Goal: Information Seeking & Learning: Compare options

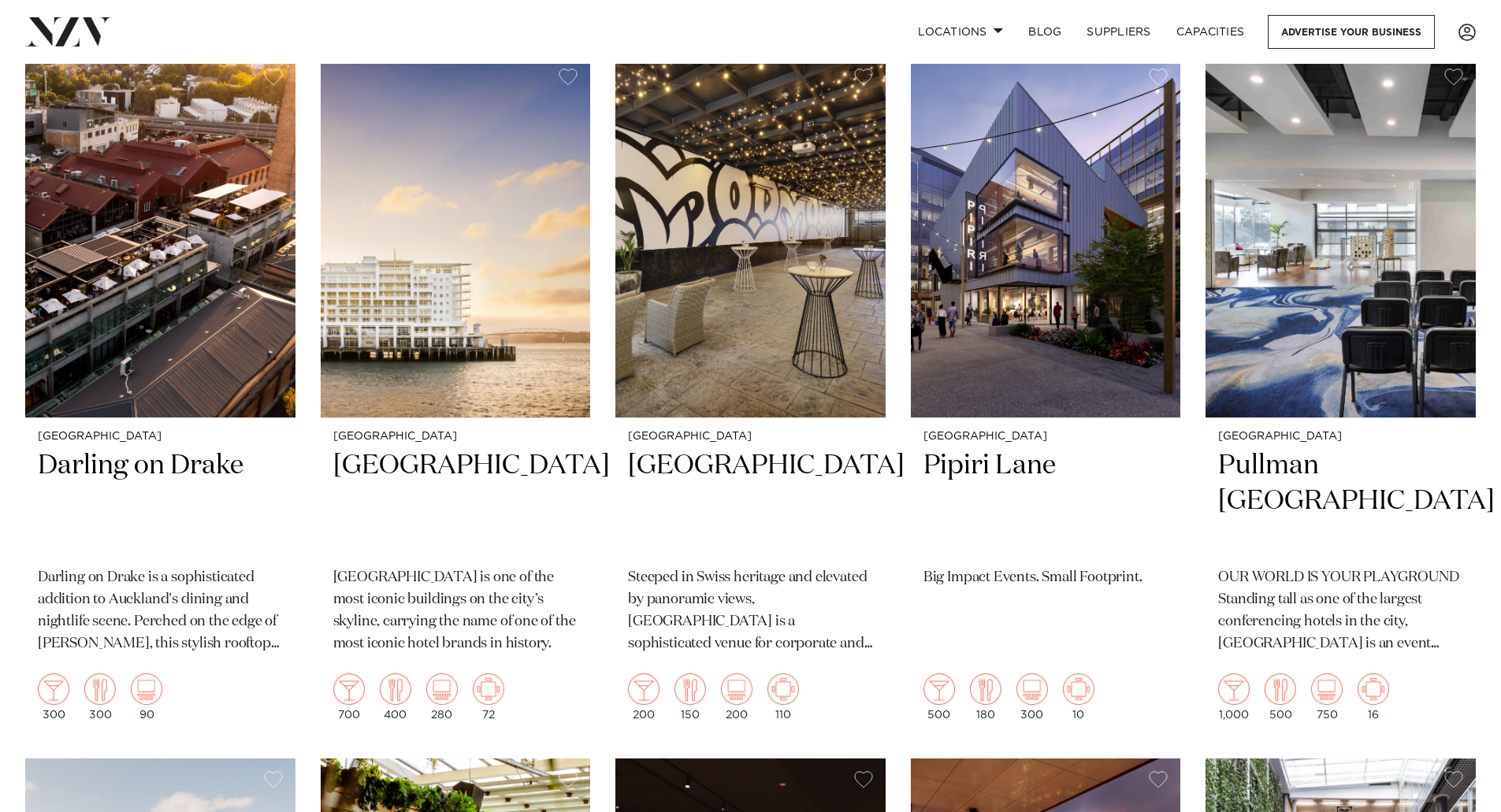
scroll to position [1811, 0]
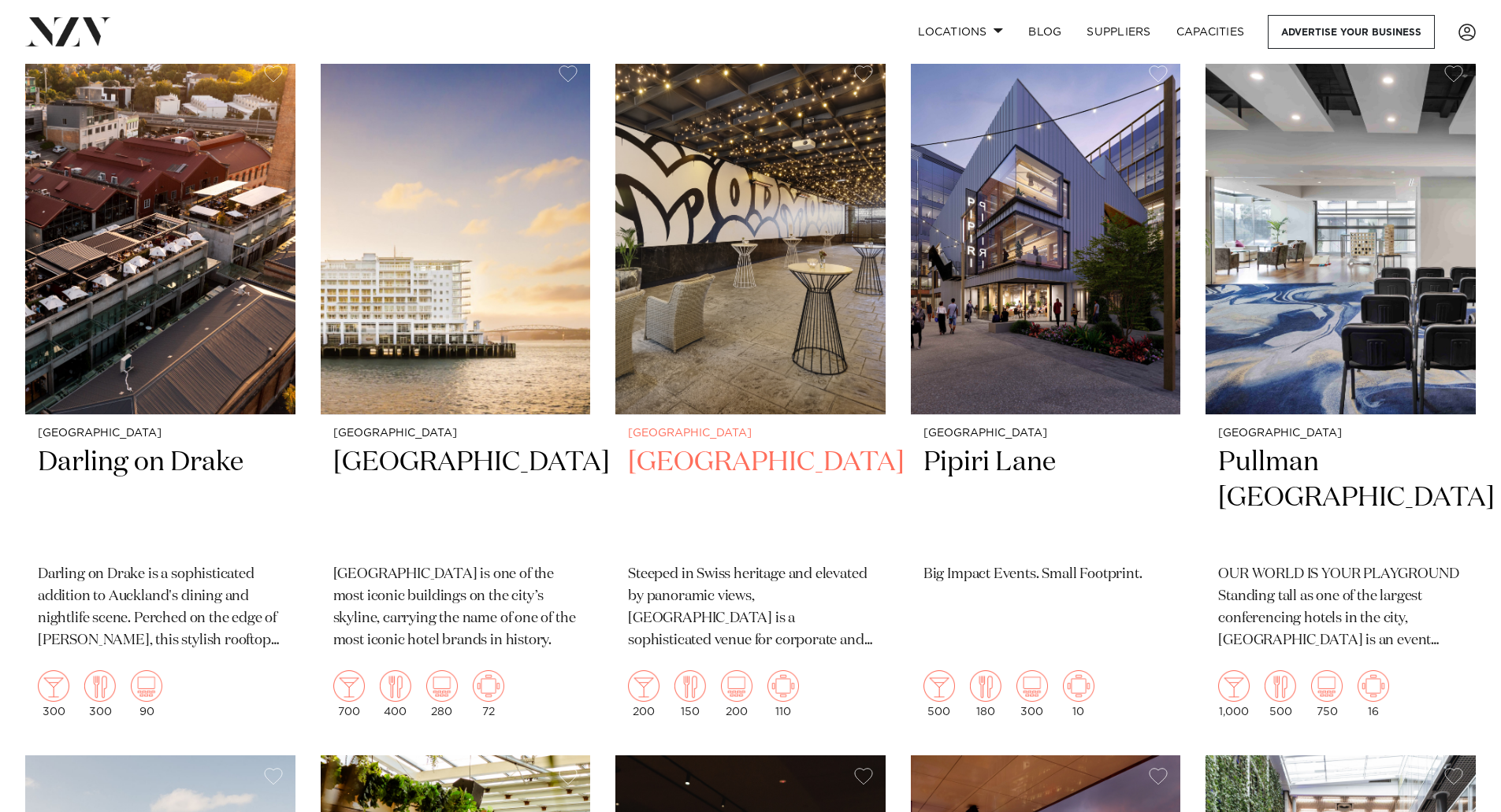
click at [683, 444] on h2 "Movenpick Hotel Auckland" at bounding box center [750, 497] width 245 height 107
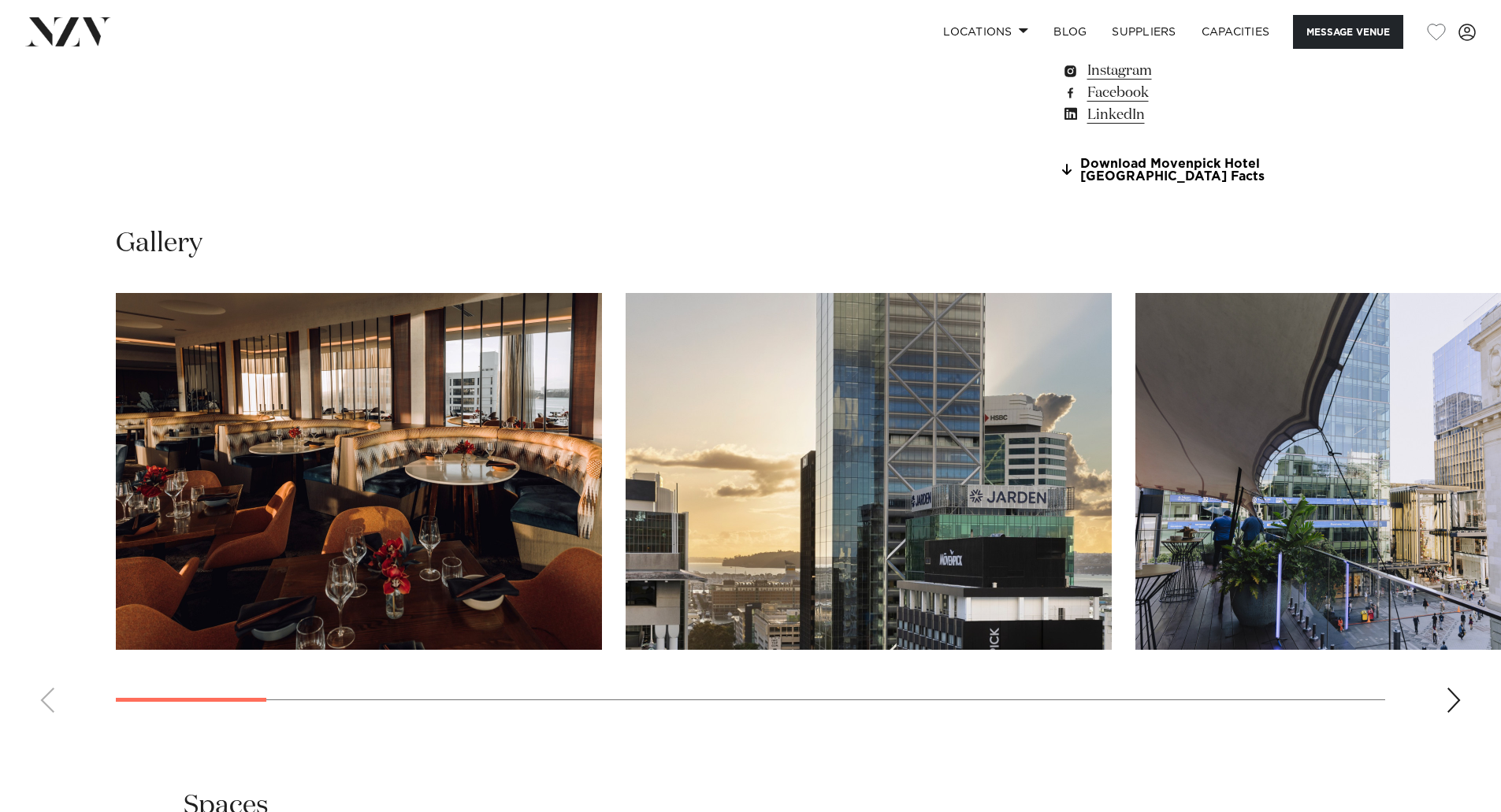
scroll to position [1575, 0]
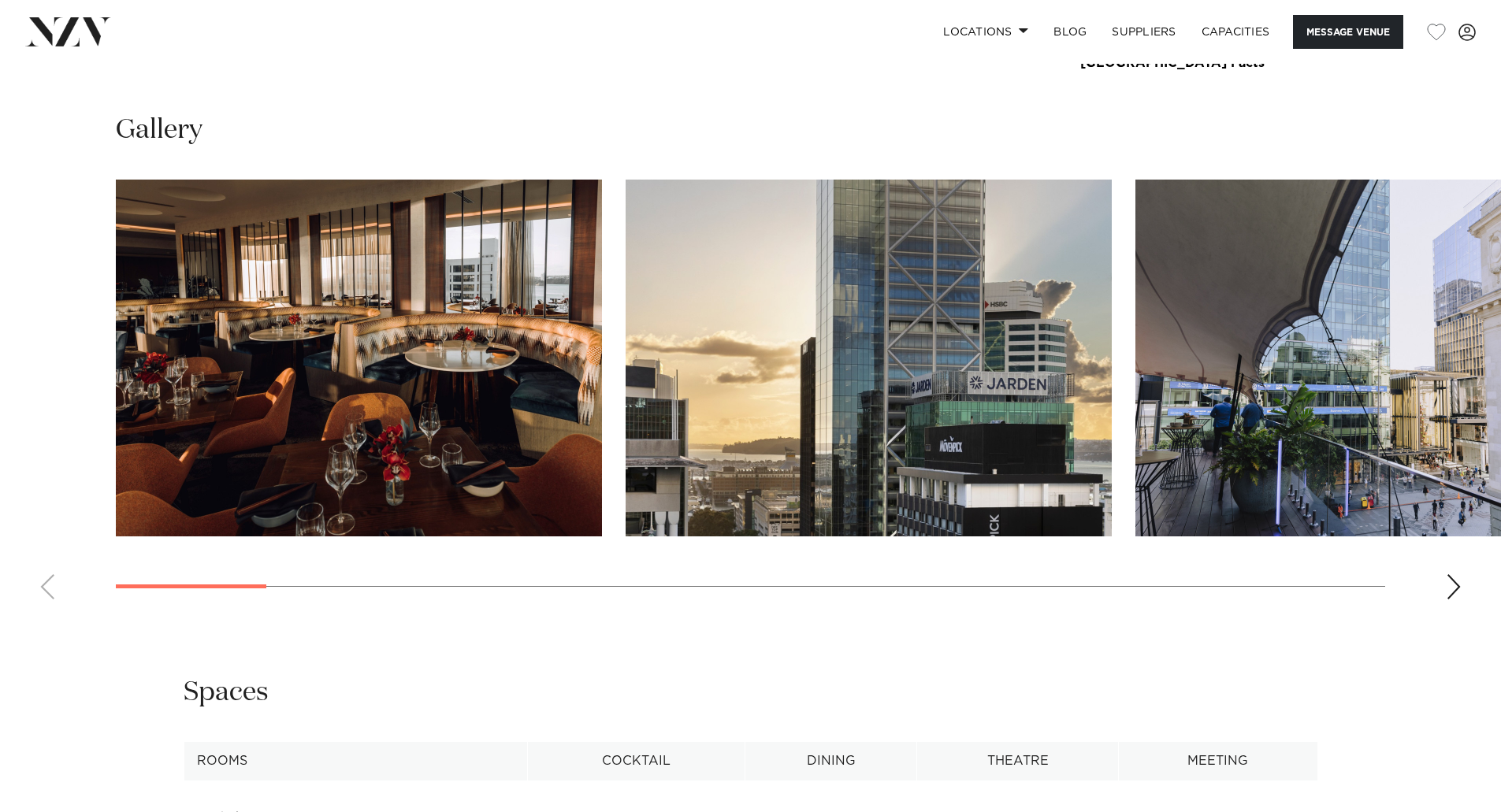
click at [1456, 585] on div "Next slide" at bounding box center [1453, 586] width 15 height 25
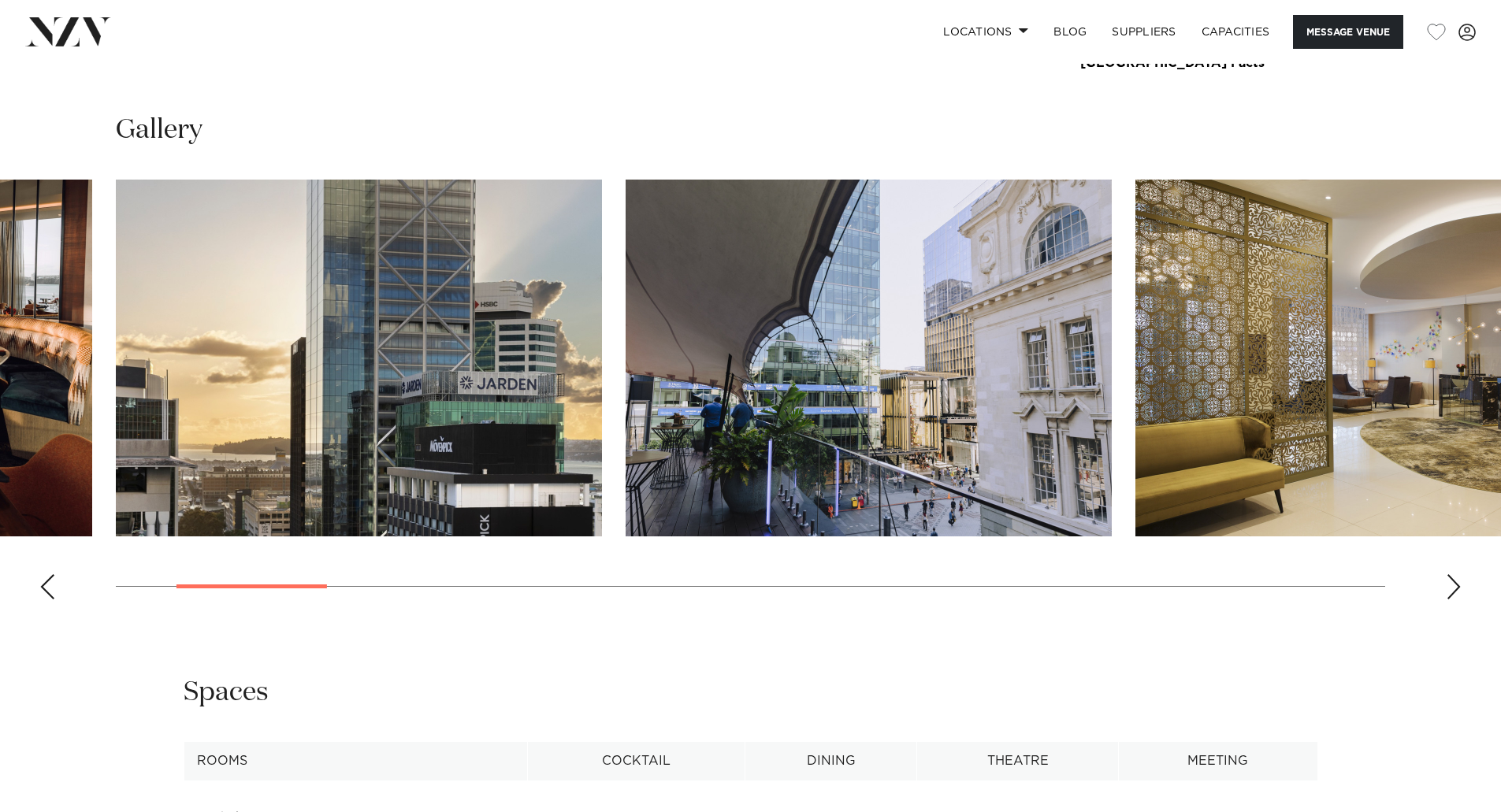
click at [1456, 585] on div "Next slide" at bounding box center [1453, 586] width 15 height 25
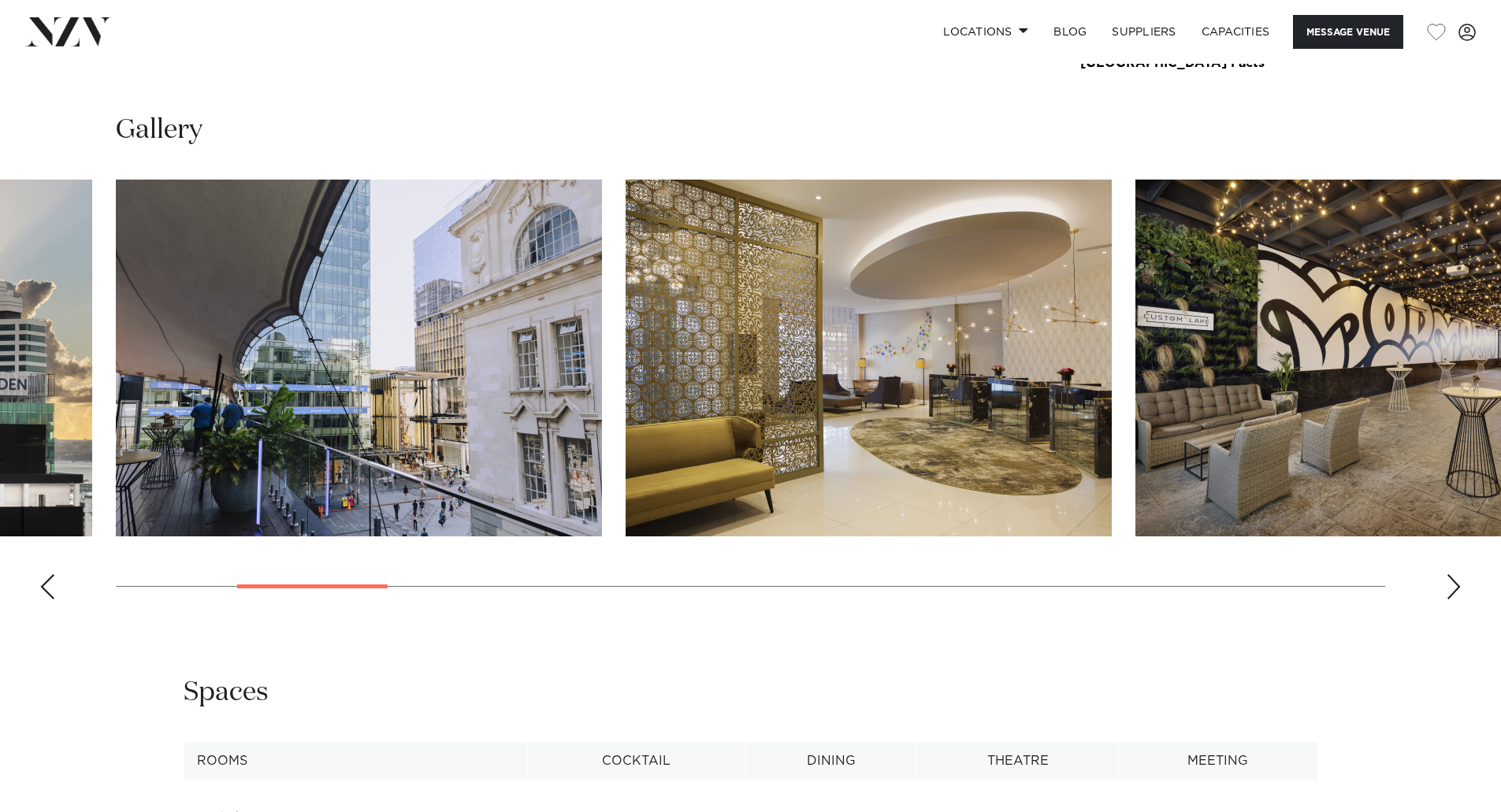
click at [1456, 585] on div "Next slide" at bounding box center [1453, 586] width 15 height 25
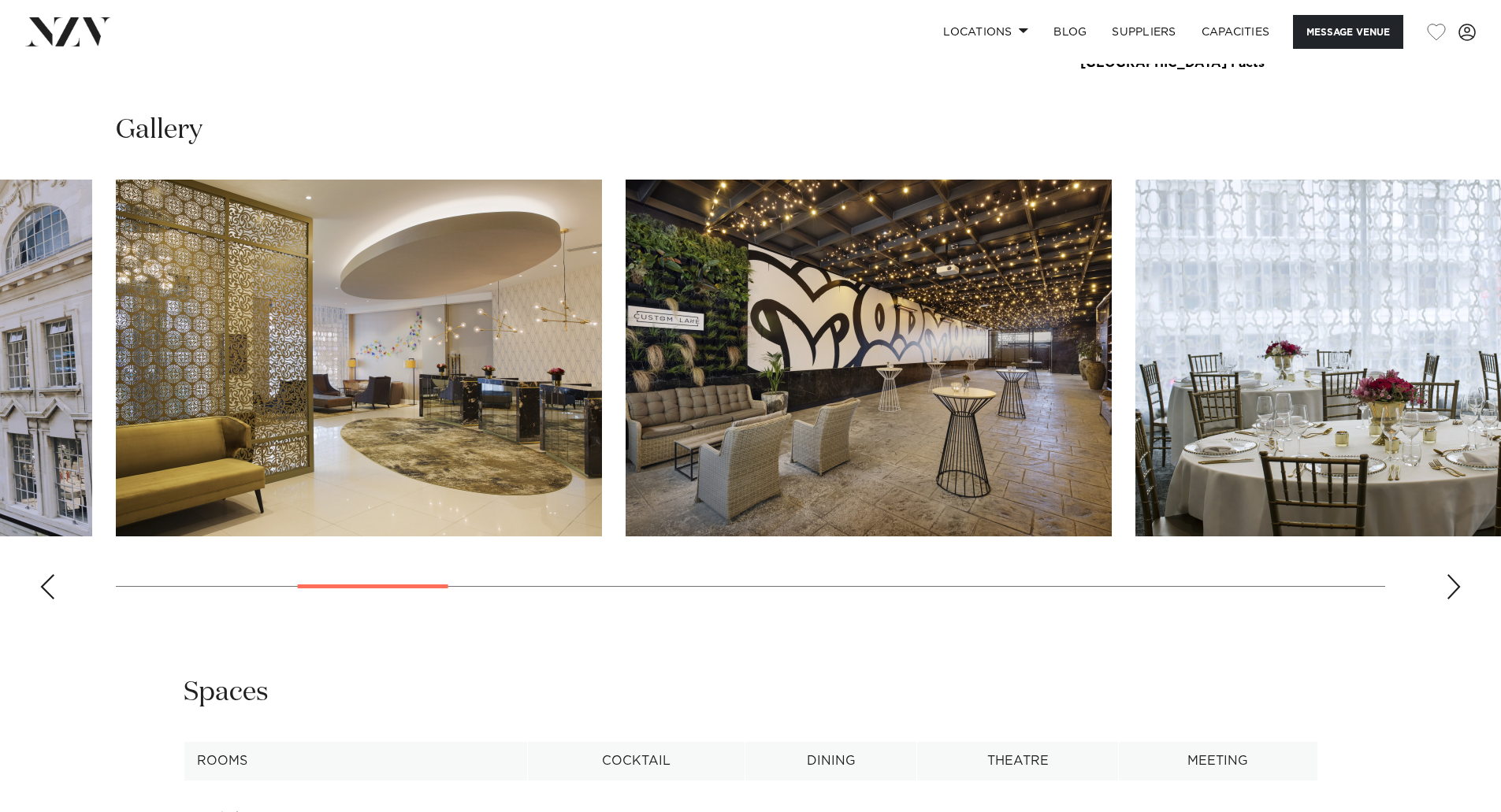
click at [1456, 585] on div "Next slide" at bounding box center [1453, 586] width 15 height 25
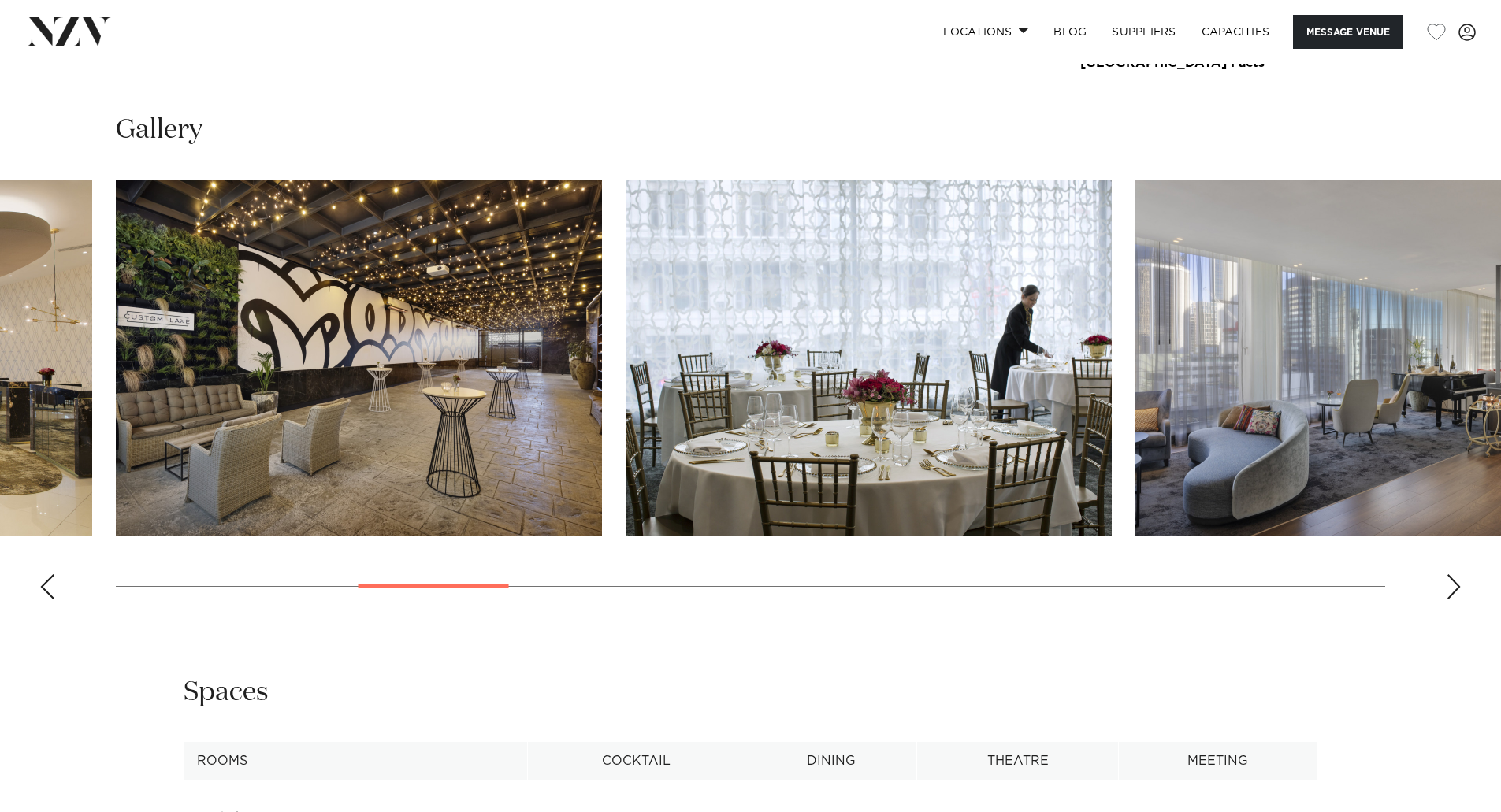
click at [1456, 585] on div "Next slide" at bounding box center [1453, 586] width 15 height 25
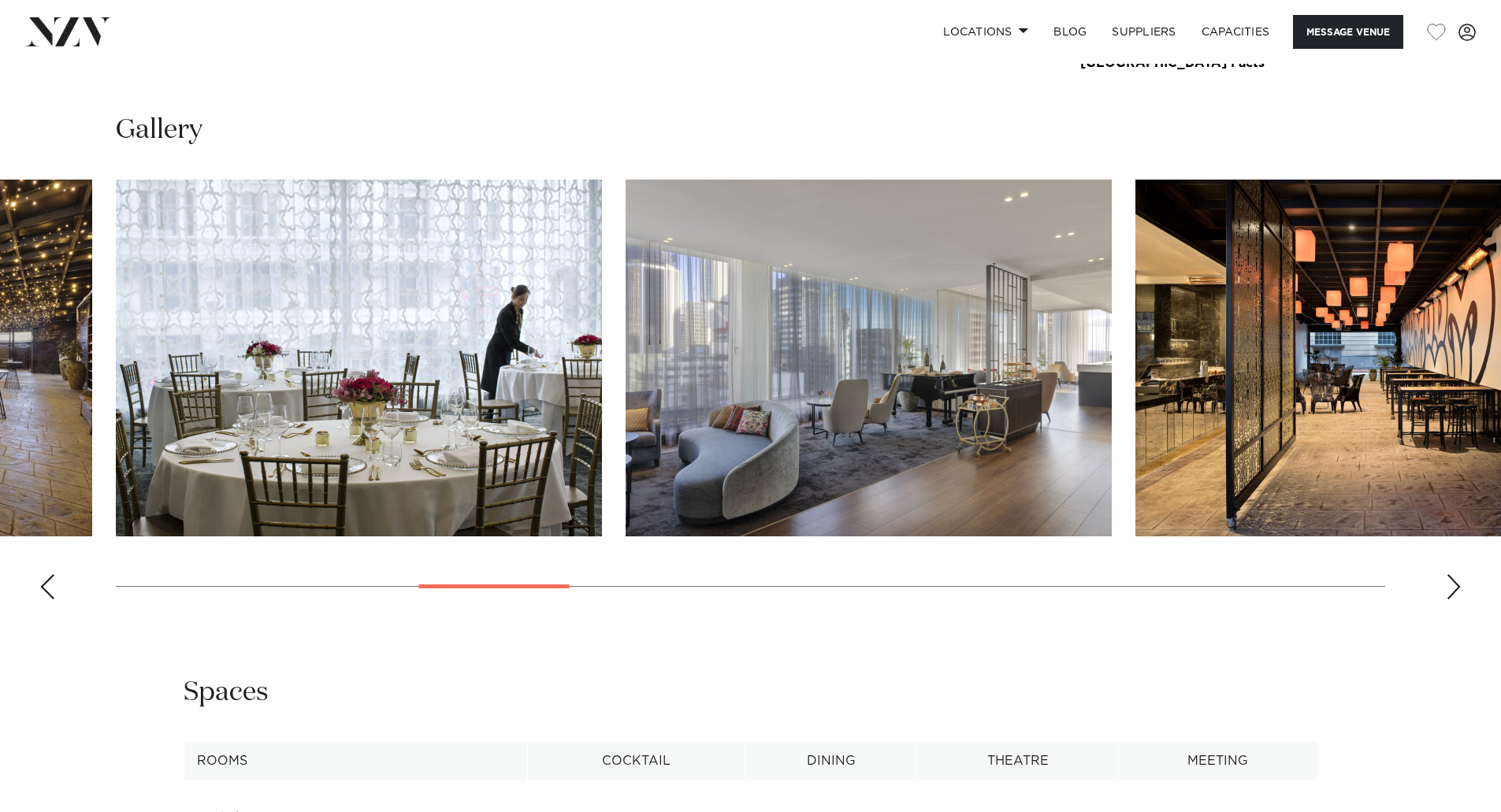
click at [1456, 585] on div "Next slide" at bounding box center [1453, 586] width 15 height 25
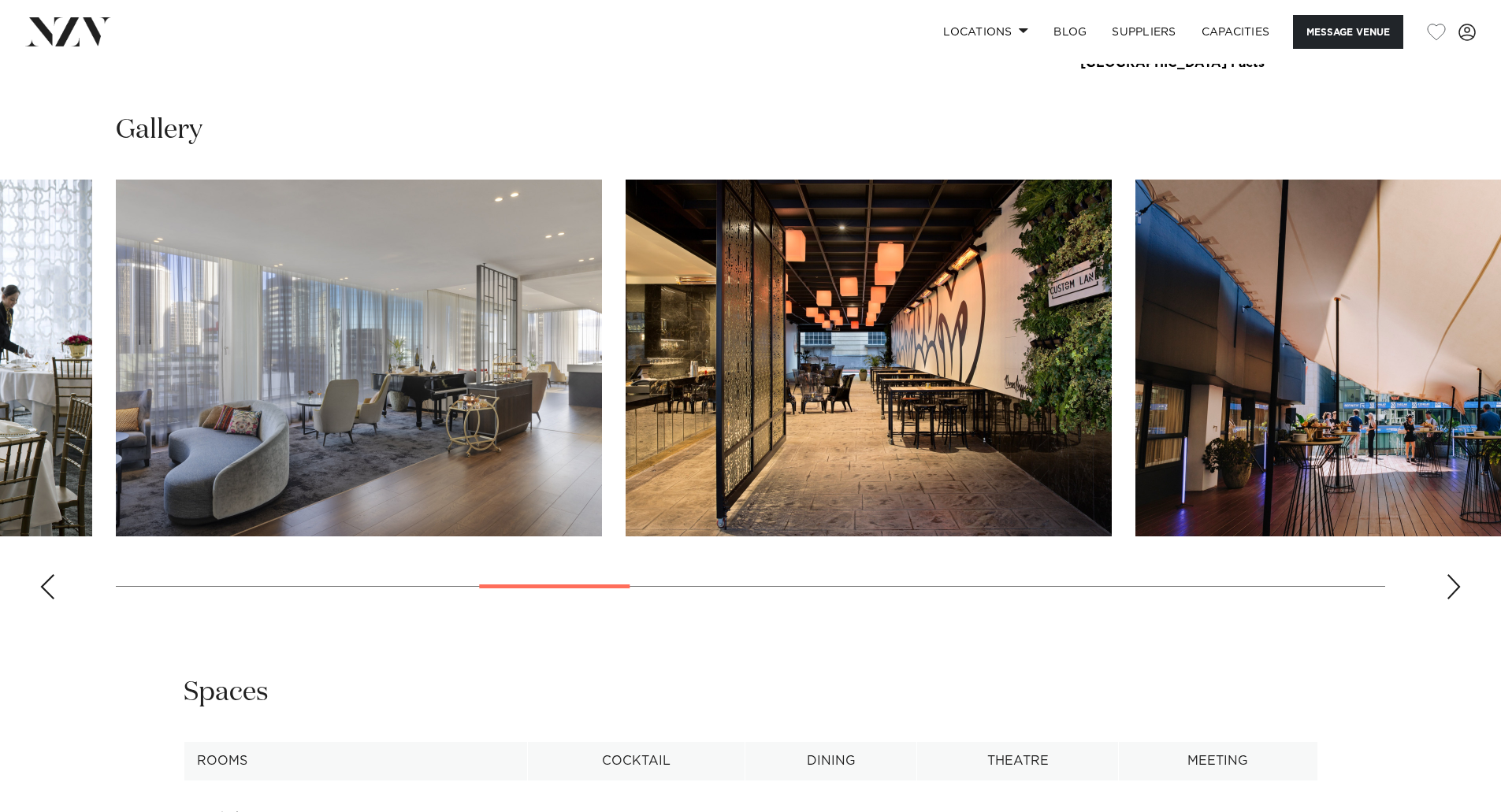
click at [1456, 585] on div "Next slide" at bounding box center [1453, 586] width 15 height 25
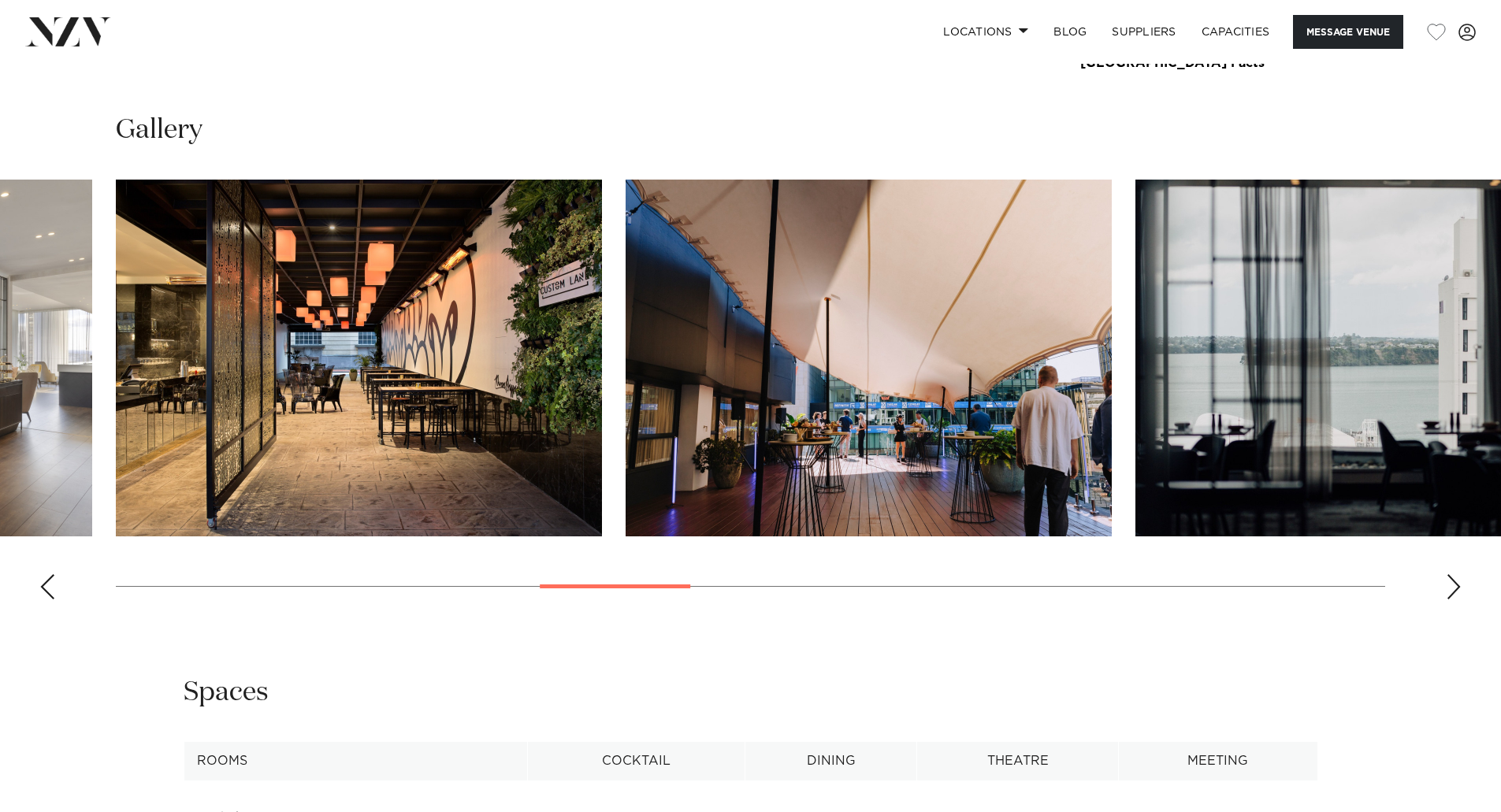
click at [1456, 585] on div "Next slide" at bounding box center [1453, 586] width 15 height 25
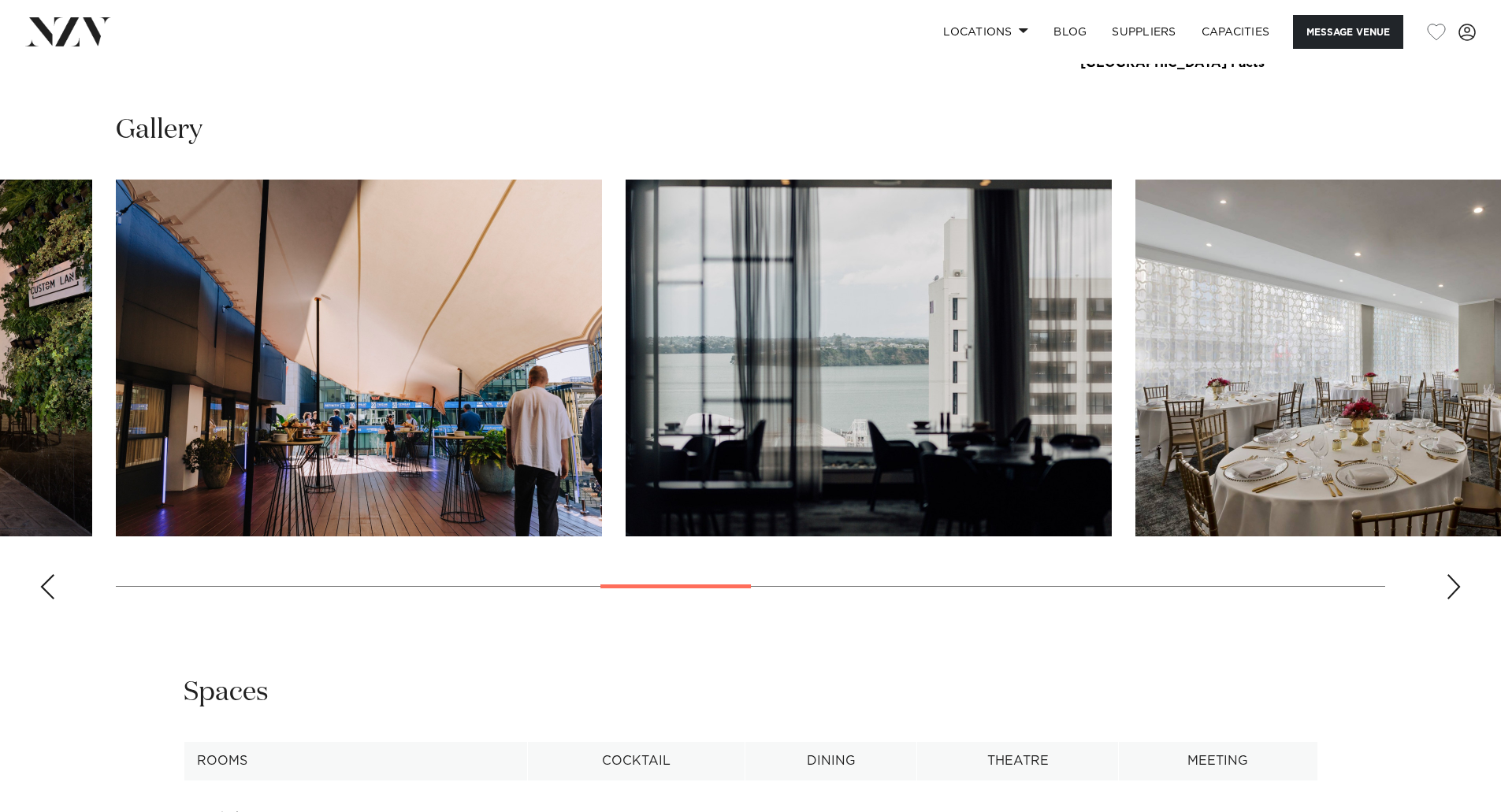
click at [1453, 585] on div "Next slide" at bounding box center [1453, 586] width 15 height 25
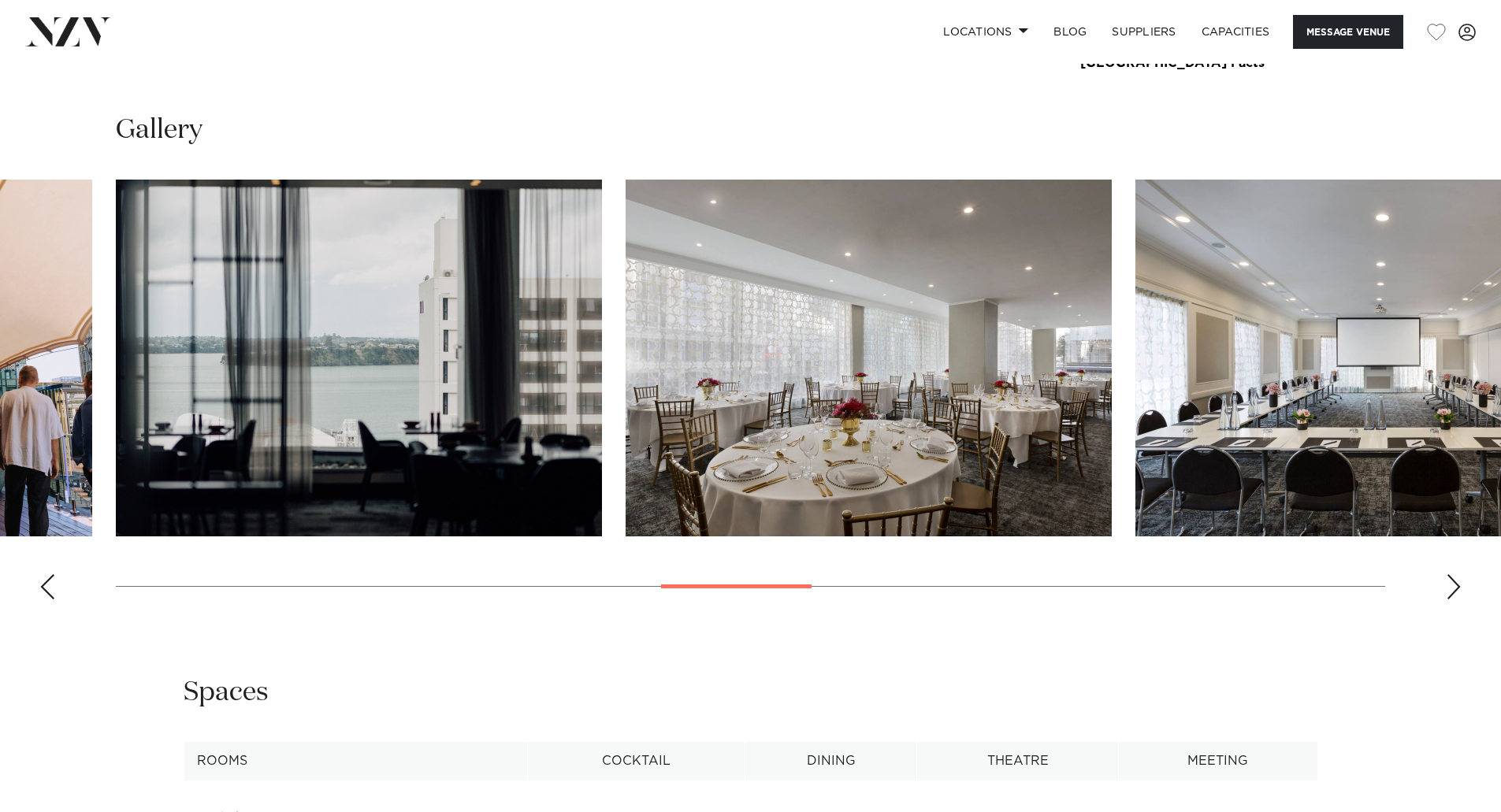
click at [1453, 585] on div "Next slide" at bounding box center [1453, 586] width 15 height 25
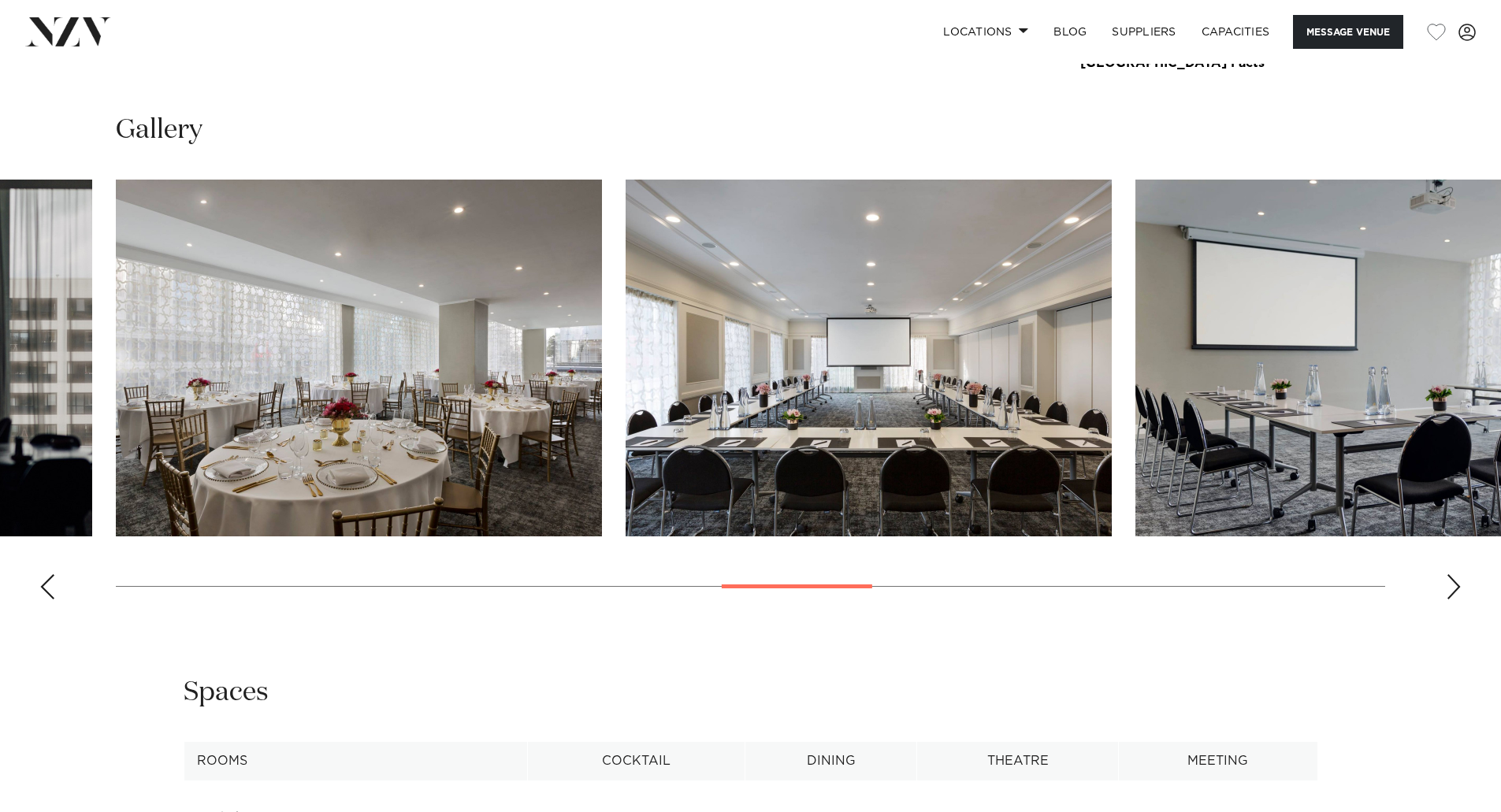
click at [1453, 585] on div "Next slide" at bounding box center [1453, 586] width 15 height 25
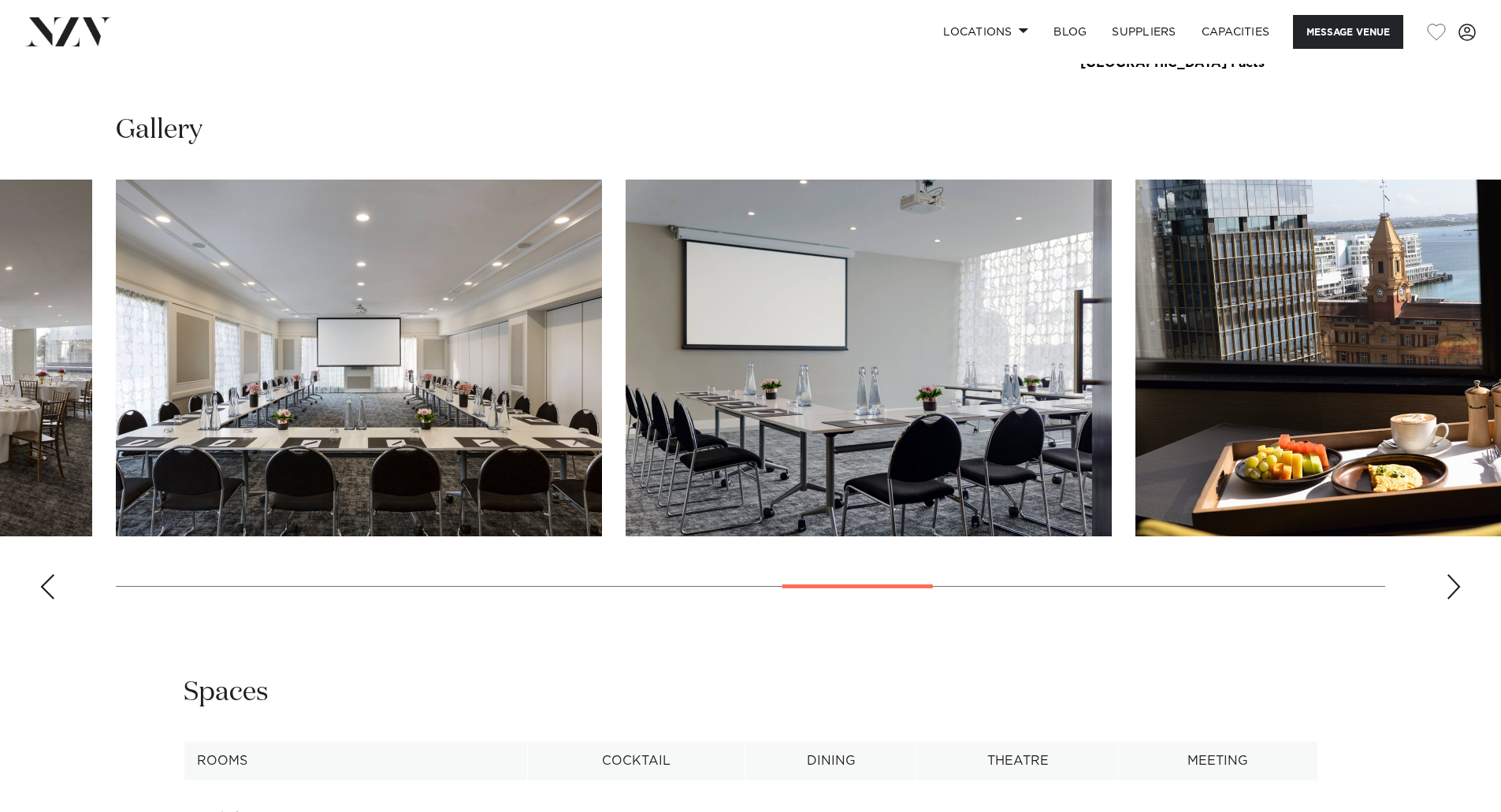
click at [1453, 585] on div "Next slide" at bounding box center [1453, 586] width 15 height 25
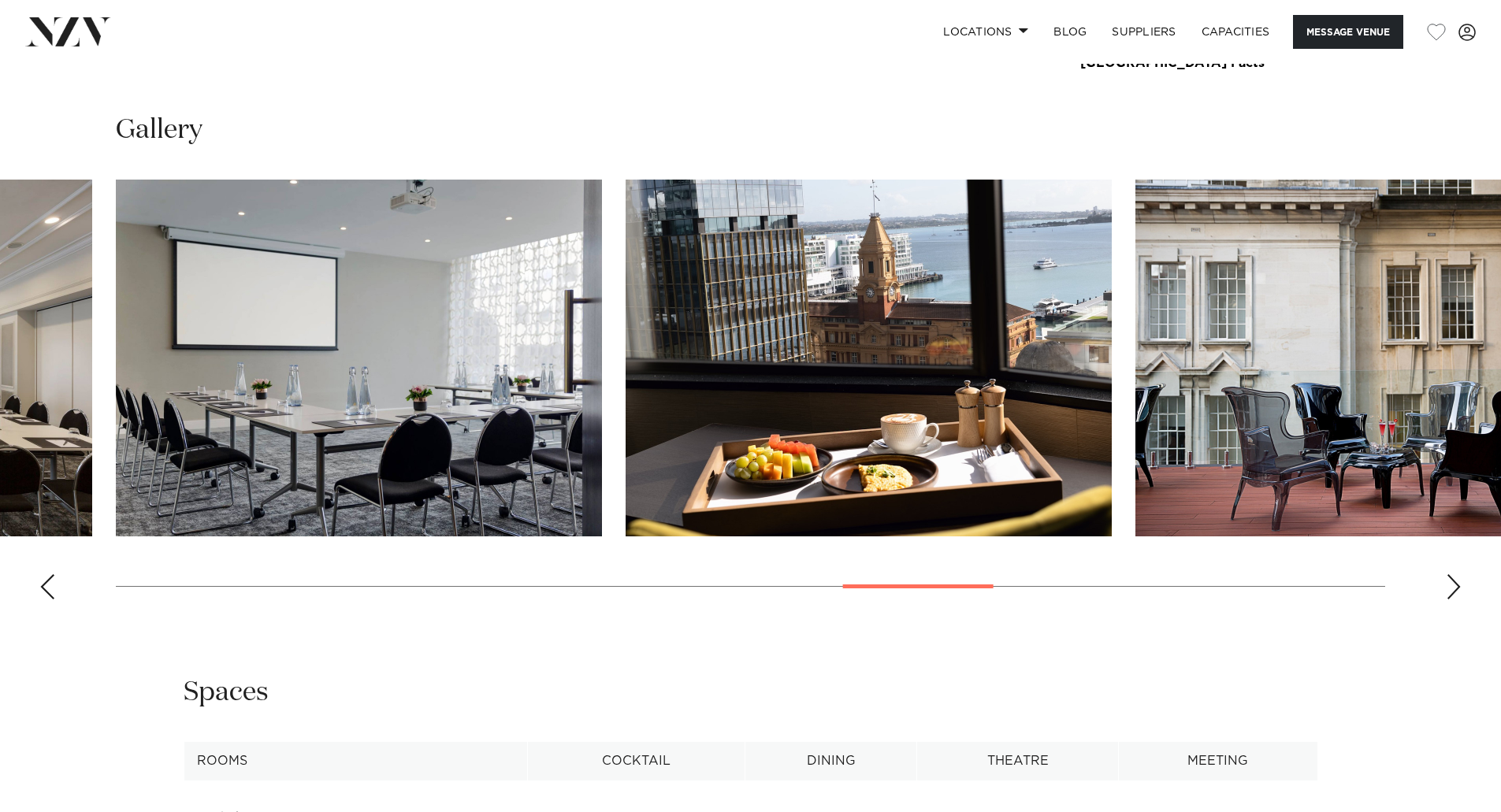
click at [1453, 585] on div "Next slide" at bounding box center [1453, 586] width 15 height 25
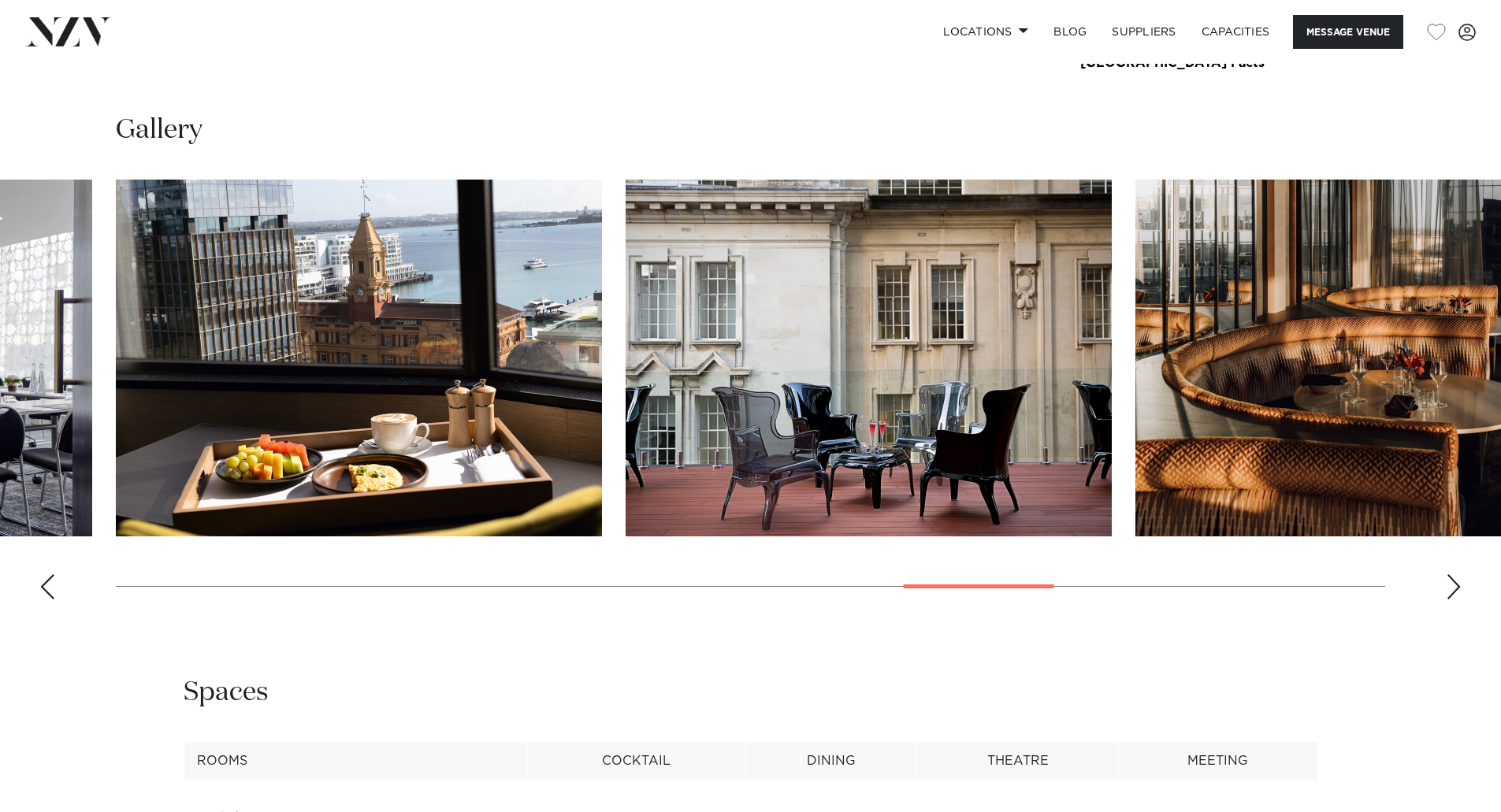
click at [1453, 585] on div "Next slide" at bounding box center [1453, 586] width 15 height 25
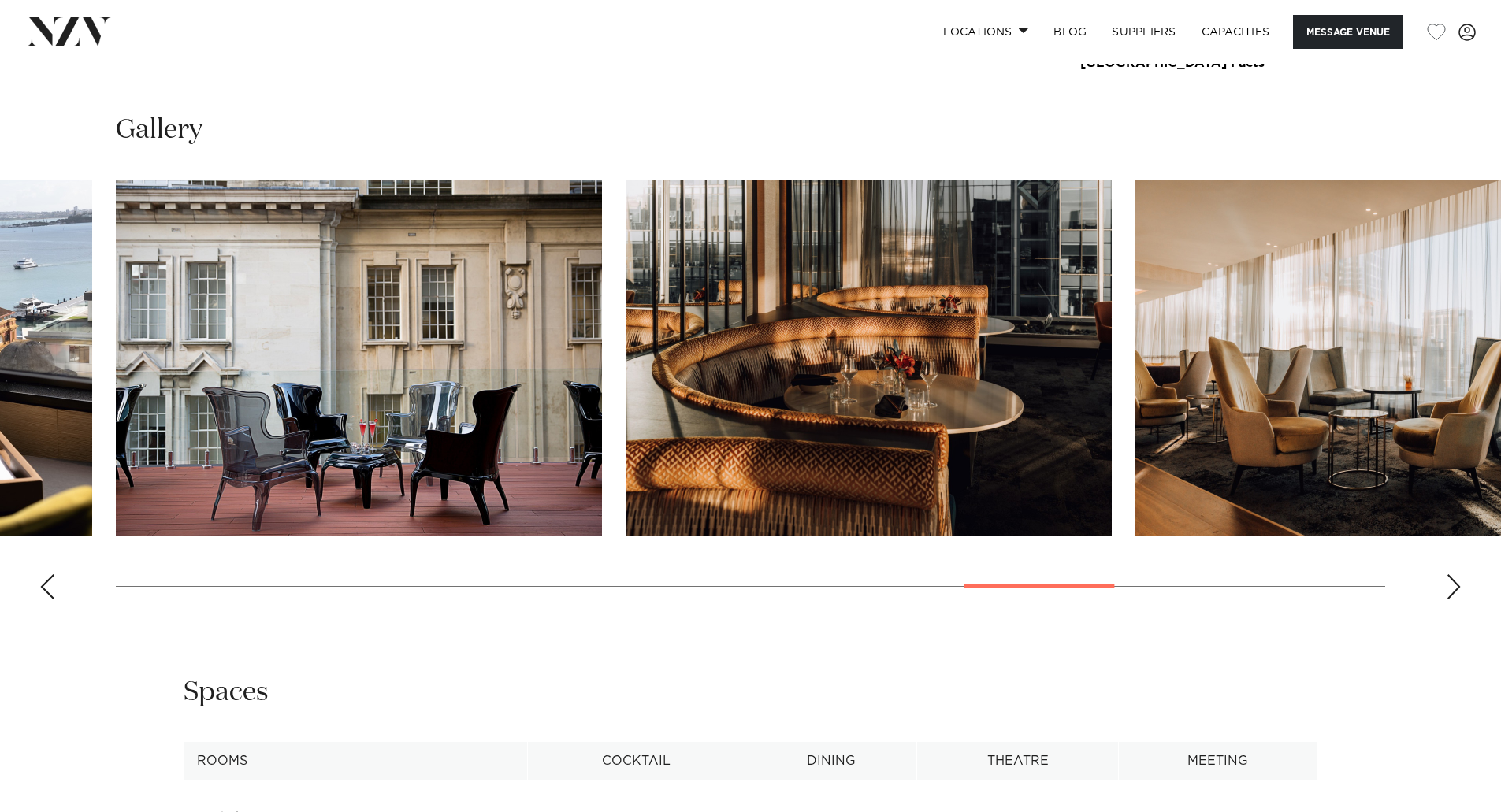
click at [1453, 585] on div "Next slide" at bounding box center [1453, 586] width 15 height 25
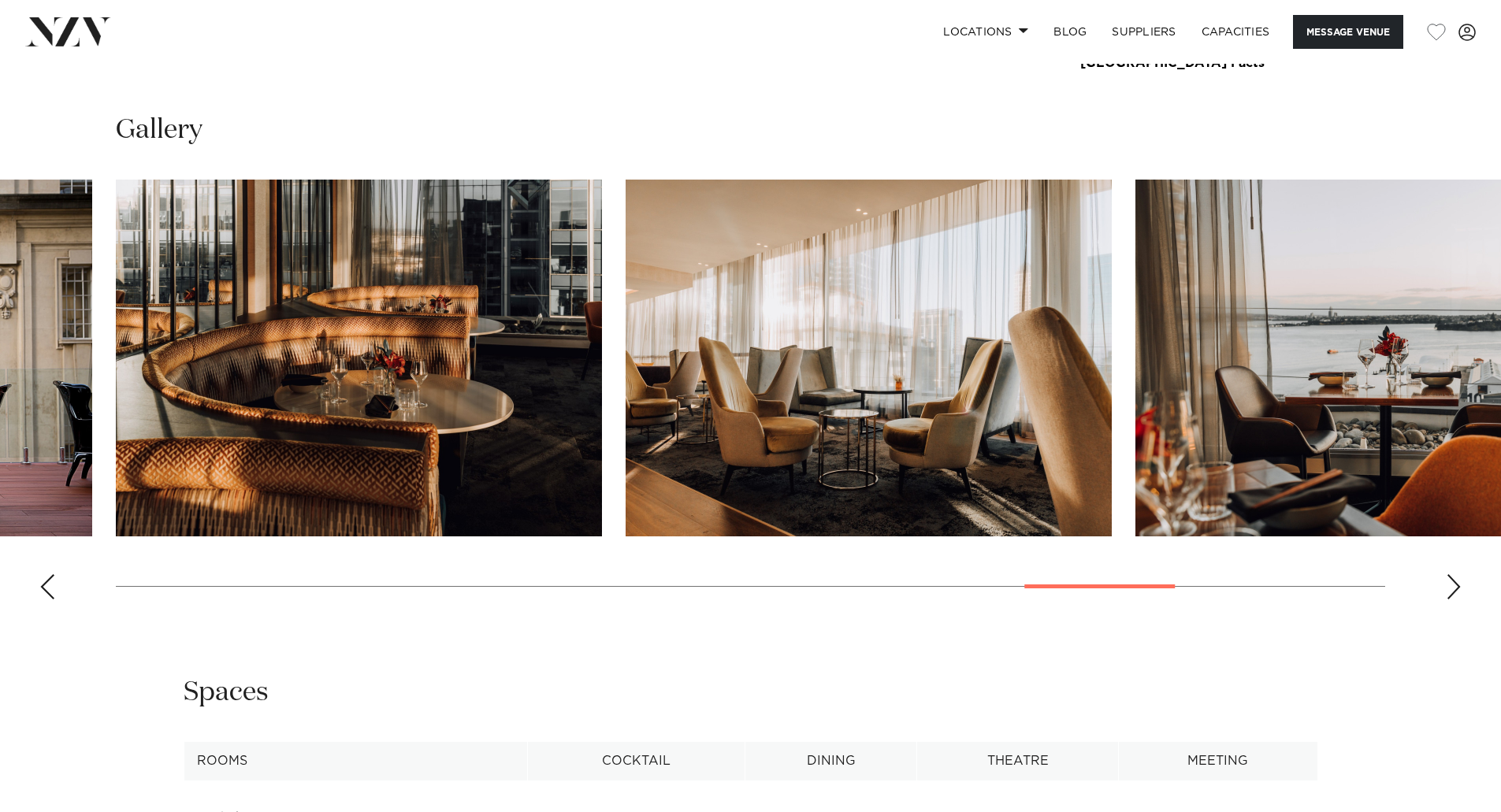
click at [1453, 585] on div "Next slide" at bounding box center [1453, 586] width 15 height 25
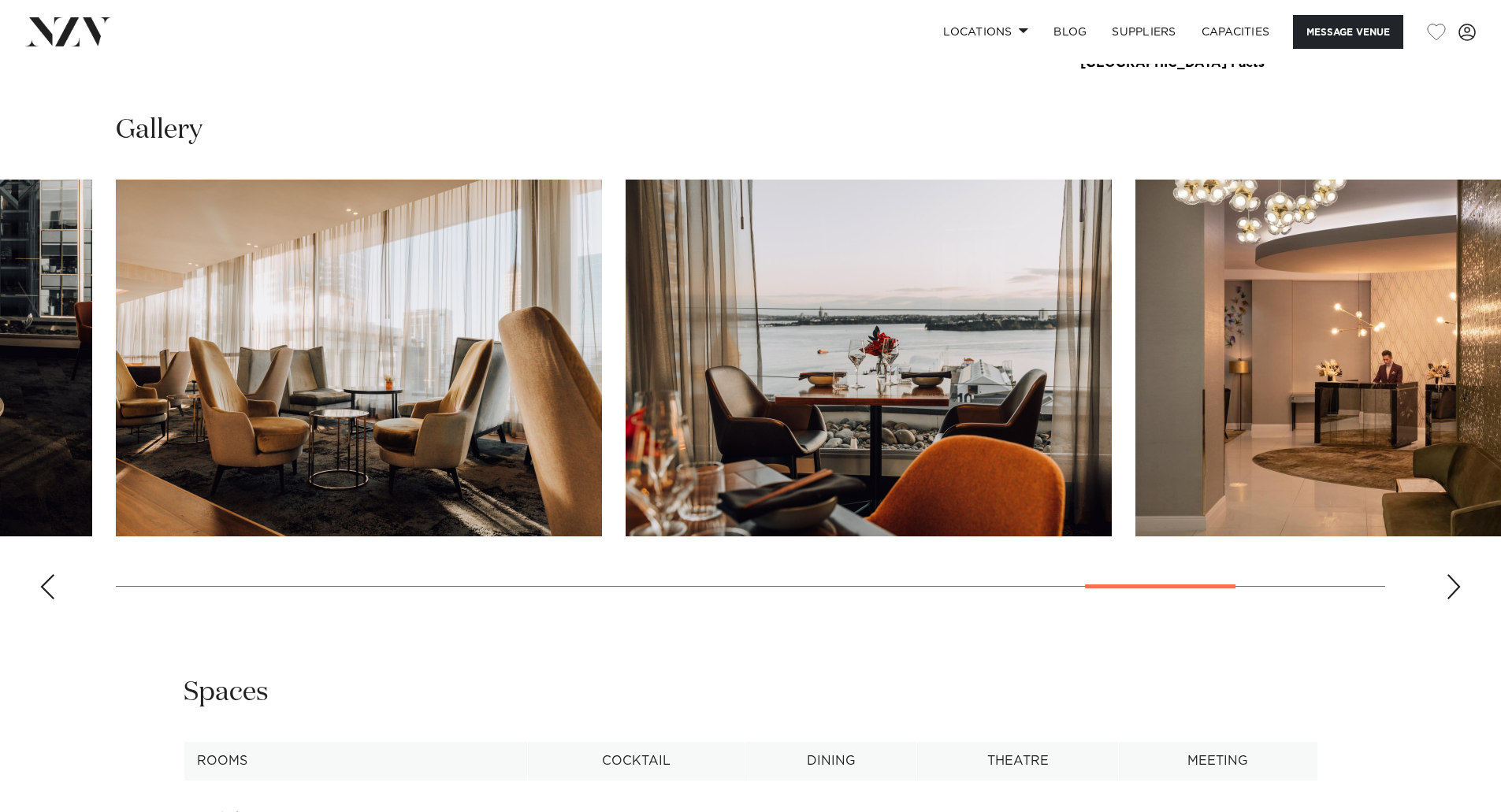
click at [1453, 585] on div "Next slide" at bounding box center [1453, 586] width 15 height 25
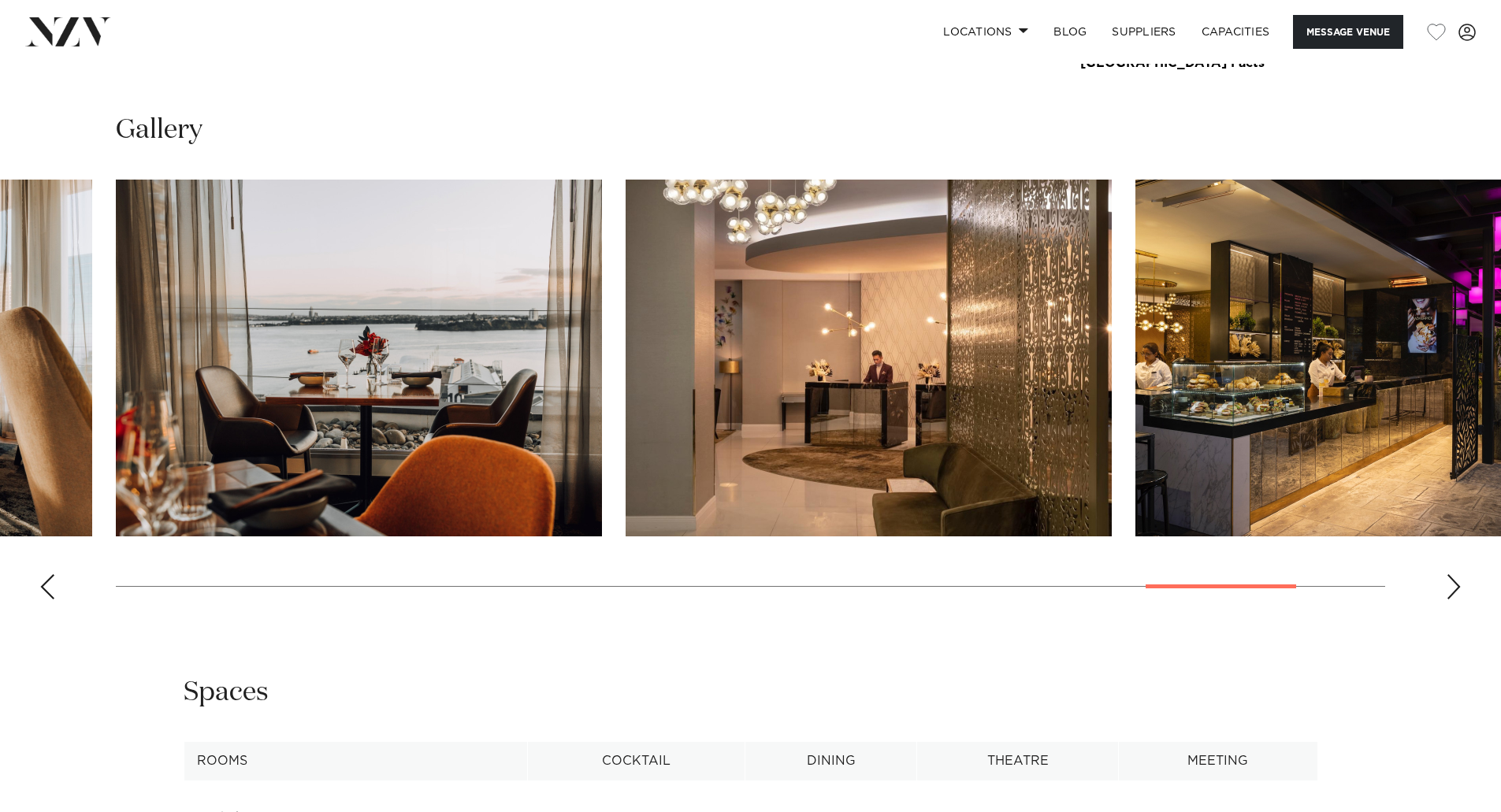
click at [1453, 585] on div "Next slide" at bounding box center [1453, 586] width 15 height 25
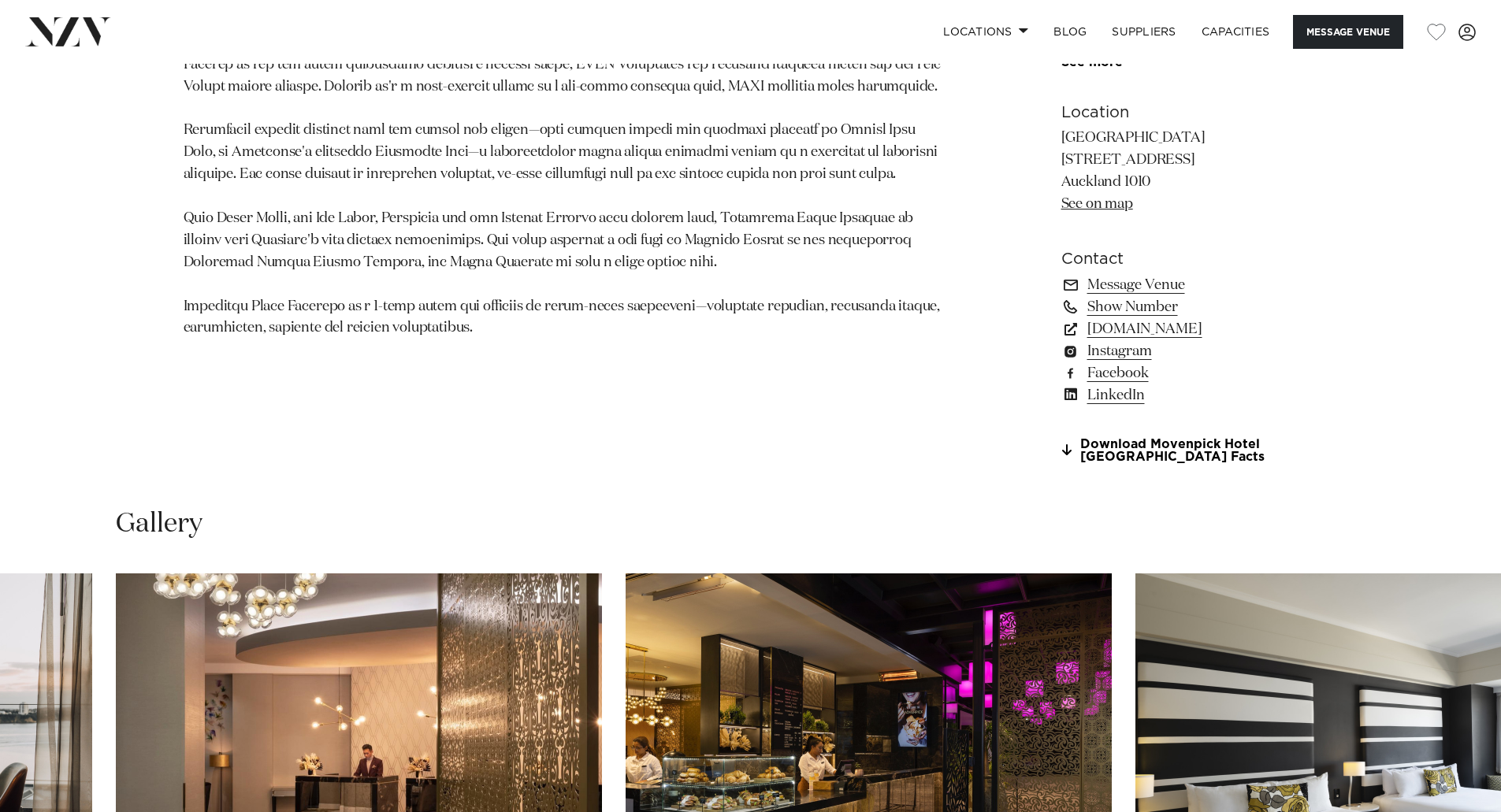
scroll to position [551, 0]
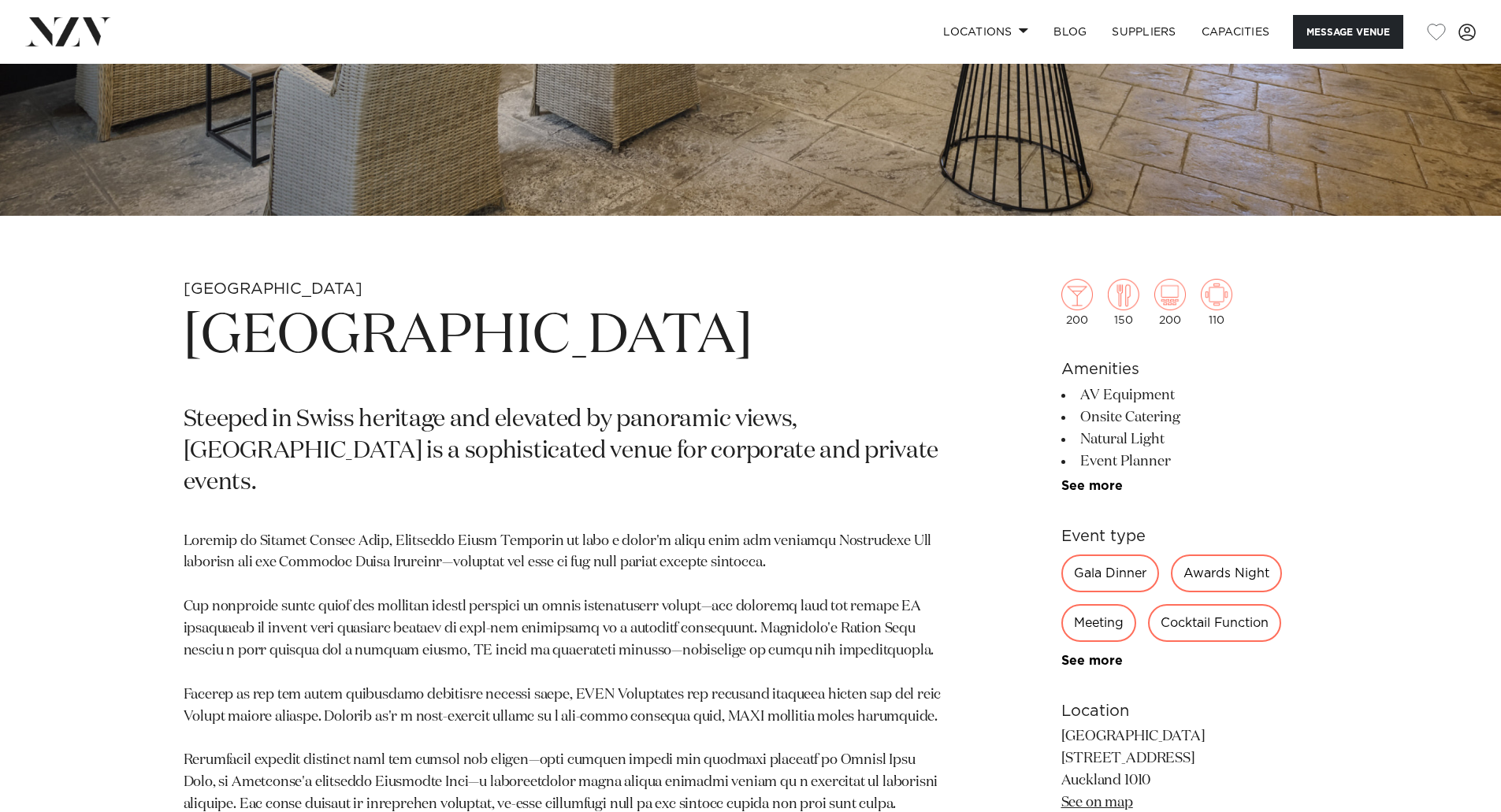
click at [1116, 572] on div "Gala Dinner" at bounding box center [1110, 572] width 98 height 37
click at [1230, 622] on div "Cocktail Function" at bounding box center [1214, 622] width 133 height 37
click at [1101, 619] on div "Meeting" at bounding box center [1099, 622] width 75 height 37
click at [1090, 658] on link "See more" at bounding box center [1123, 660] width 123 height 12
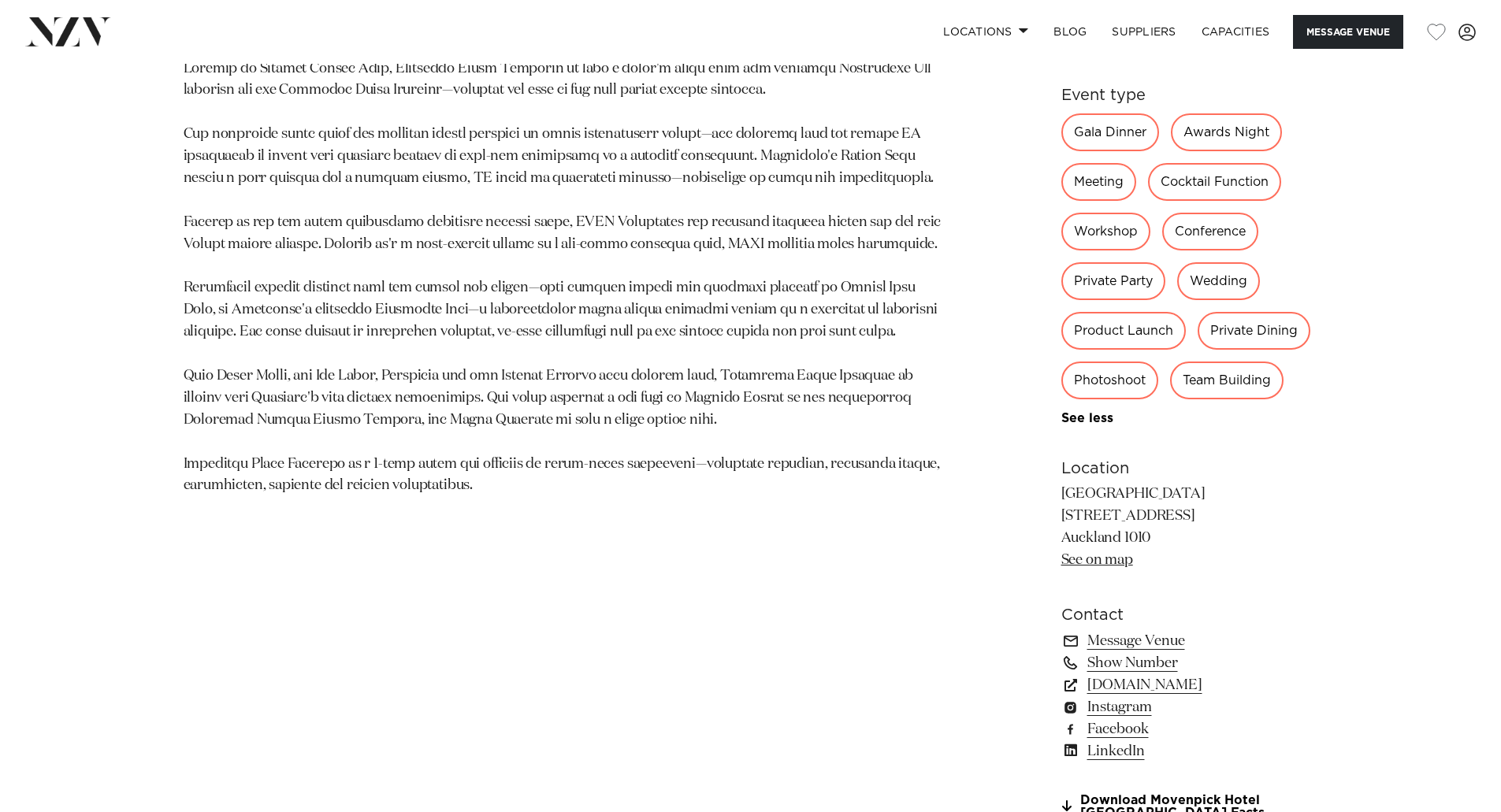
scroll to position [1102, 0]
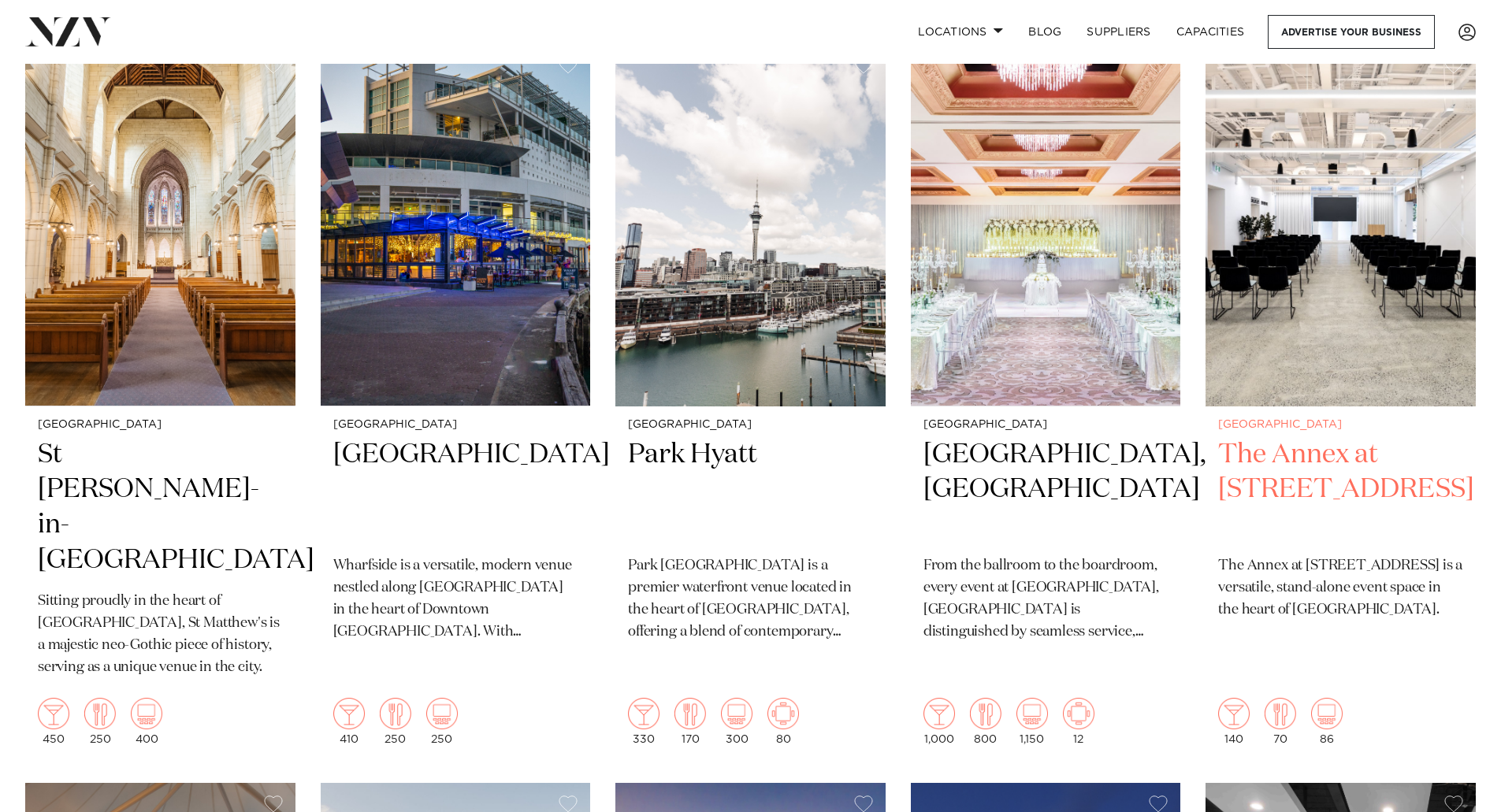
scroll to position [1181, 0]
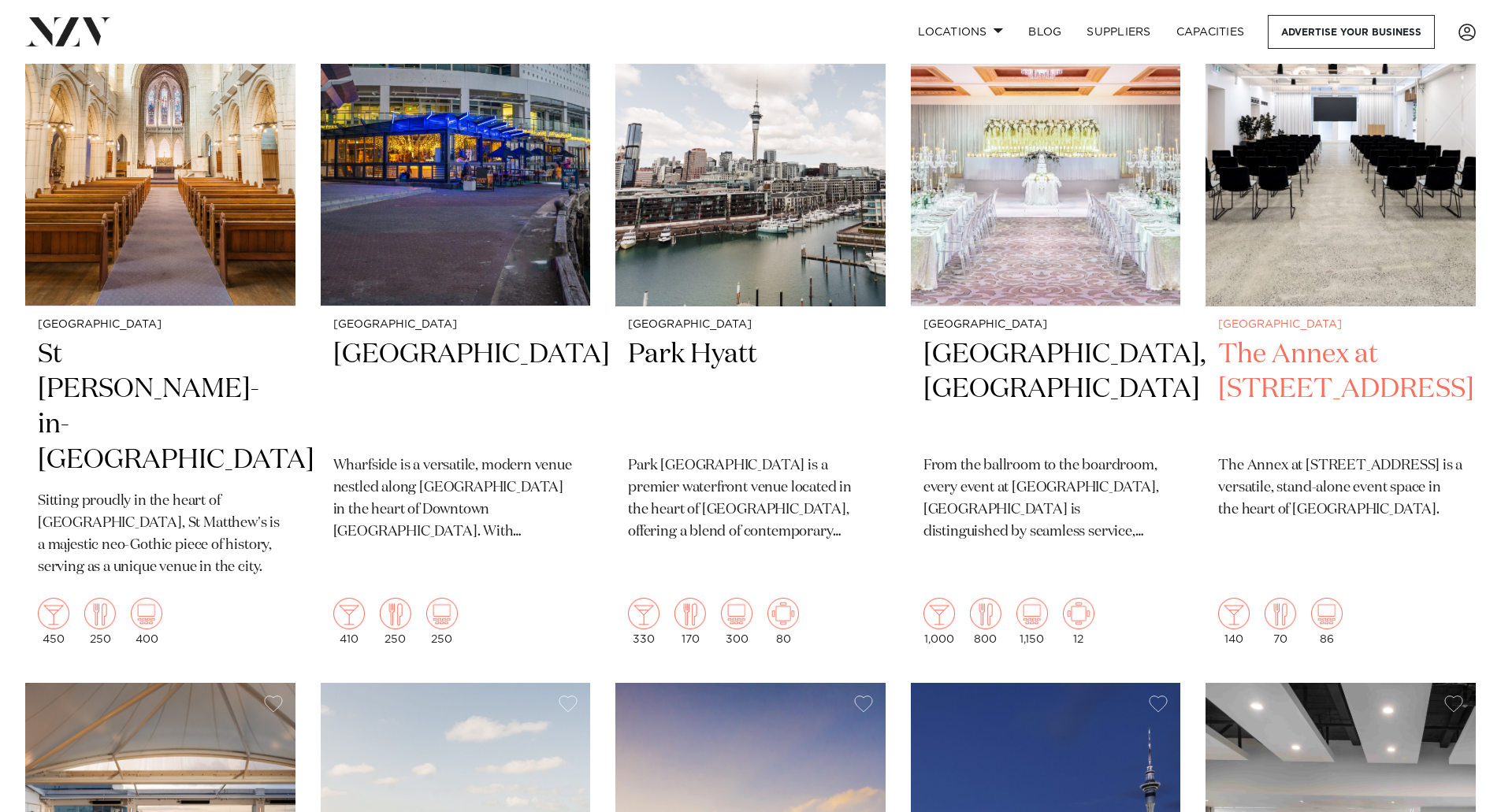
click at [1311, 369] on h2 "The Annex at 10 Madden Street" at bounding box center [1340, 390] width 245 height 107
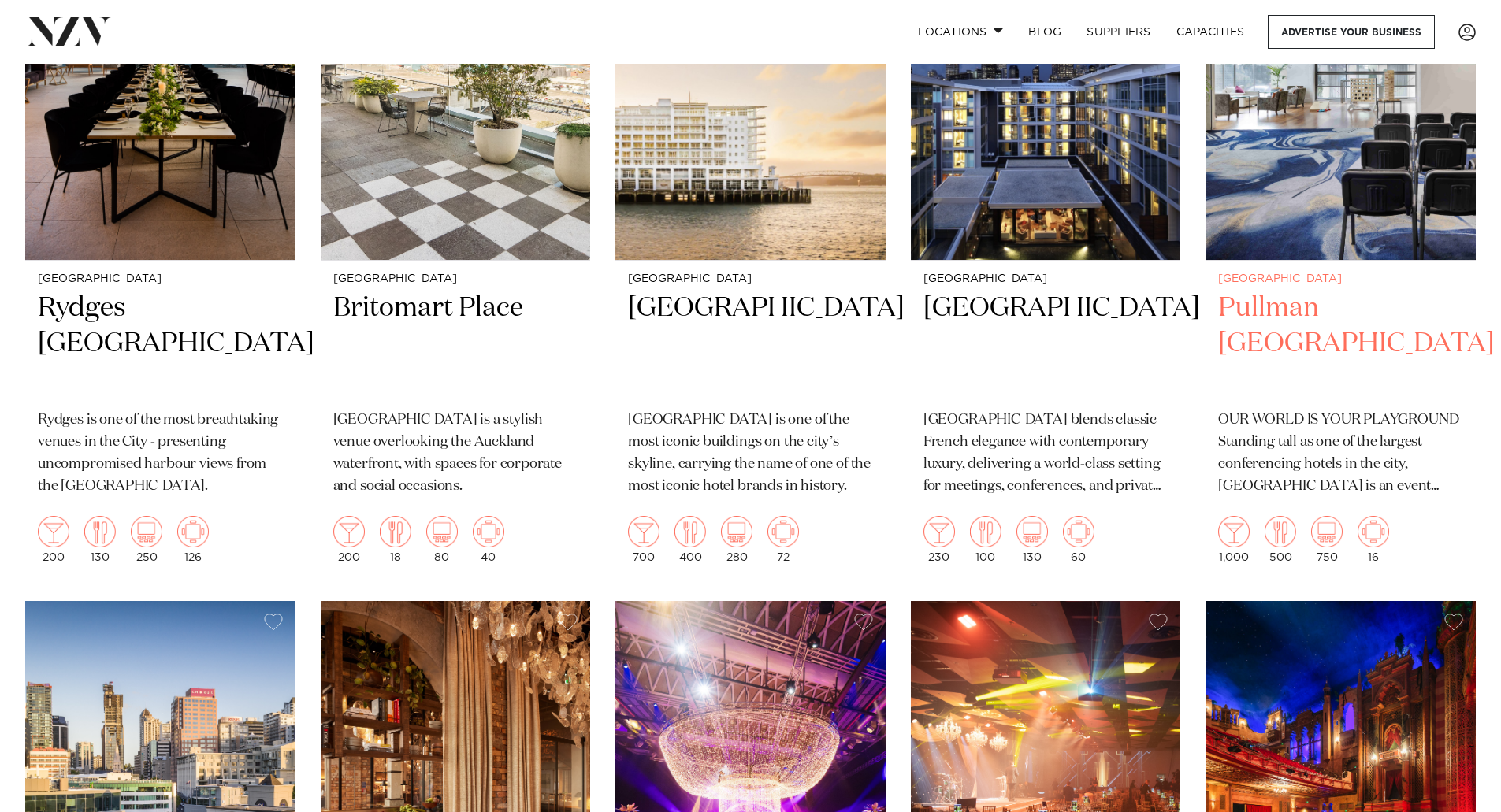
scroll to position [2044, 0]
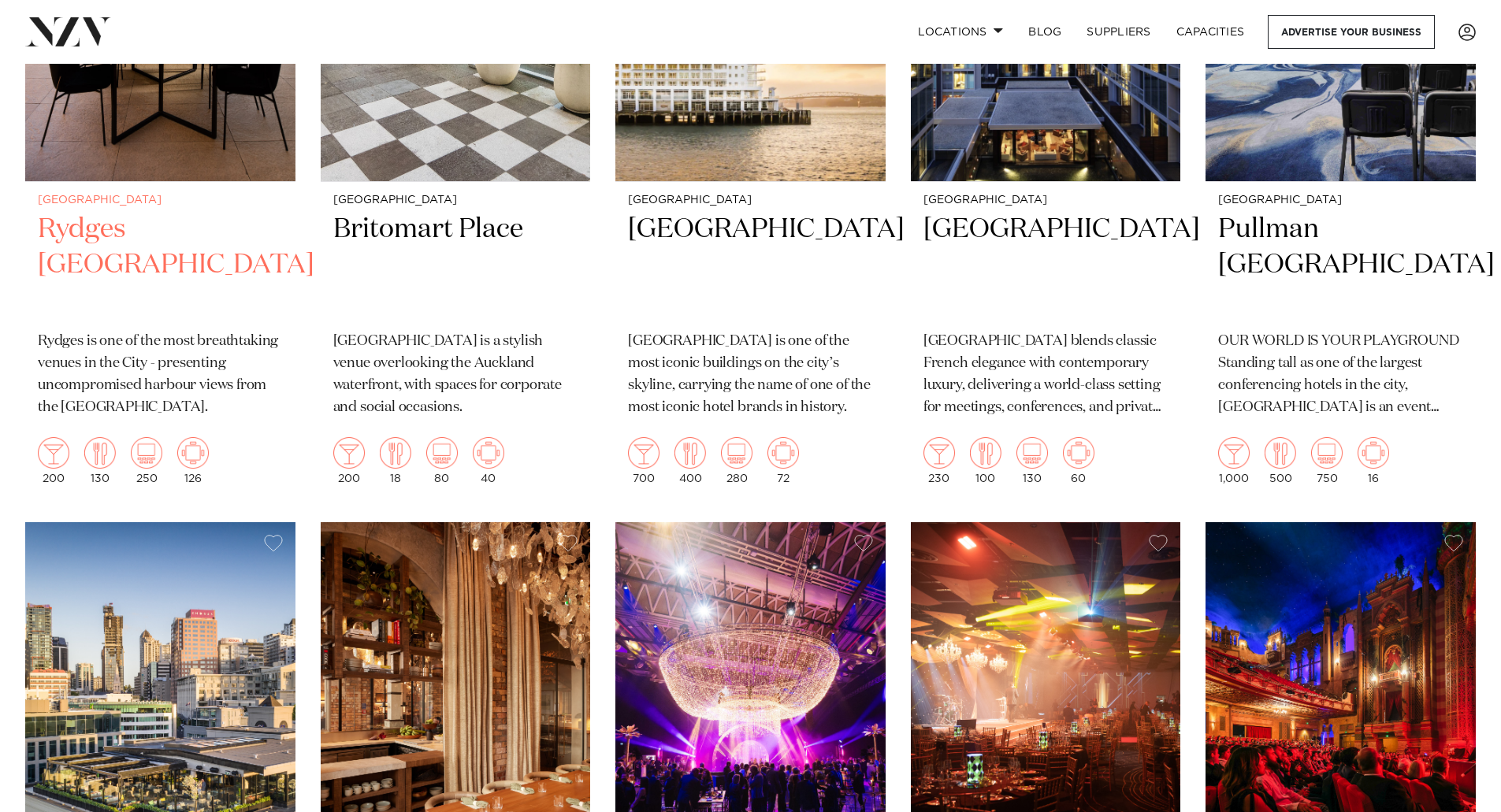
click at [108, 212] on h2 "Rydges Auckland" at bounding box center [159, 265] width 245 height 107
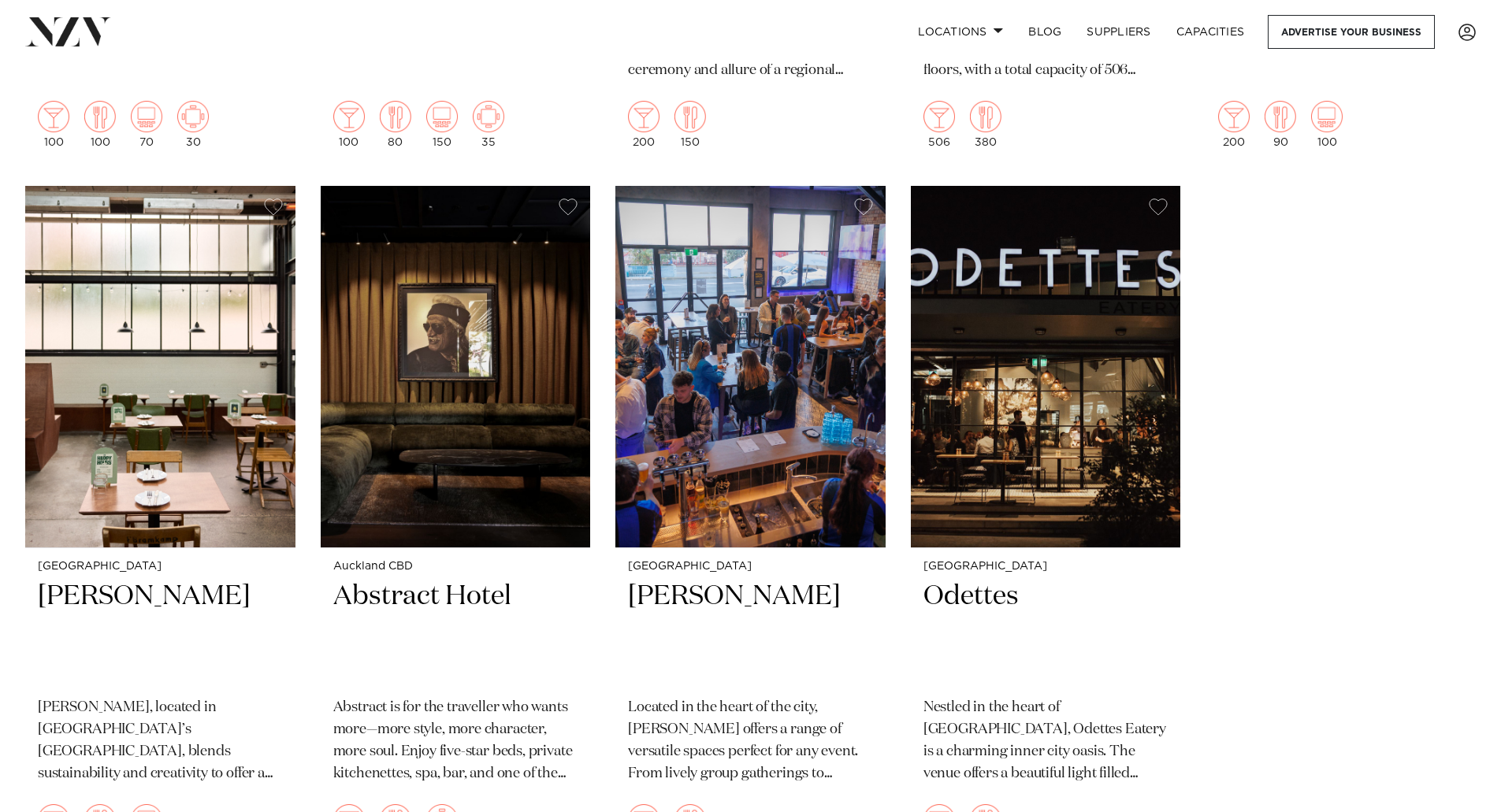
scroll to position [5974, 0]
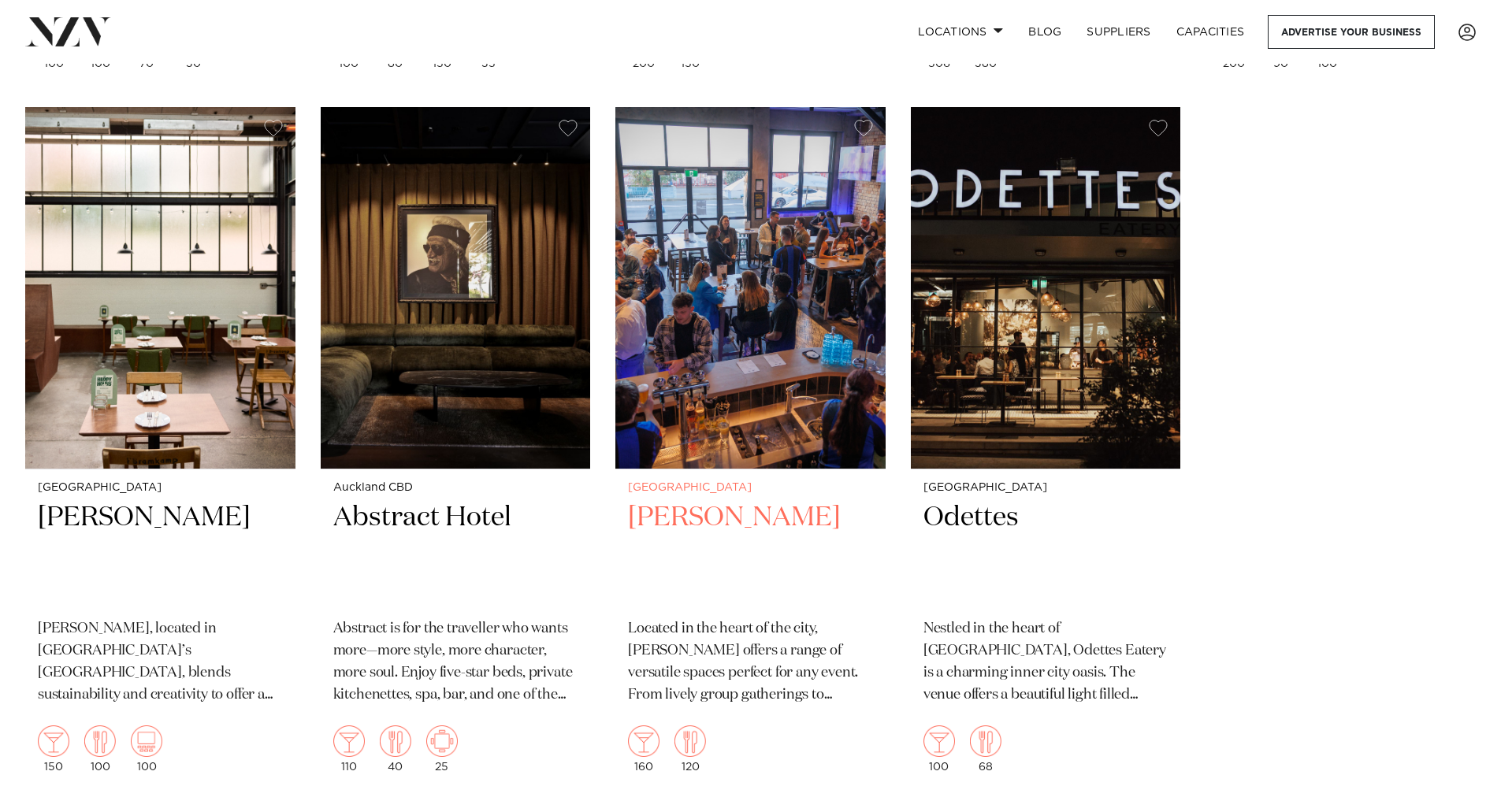
click at [719, 620] on p "Located in the heart of the city, [PERSON_NAME] offers a range of versatile spa…" at bounding box center [750, 662] width 245 height 88
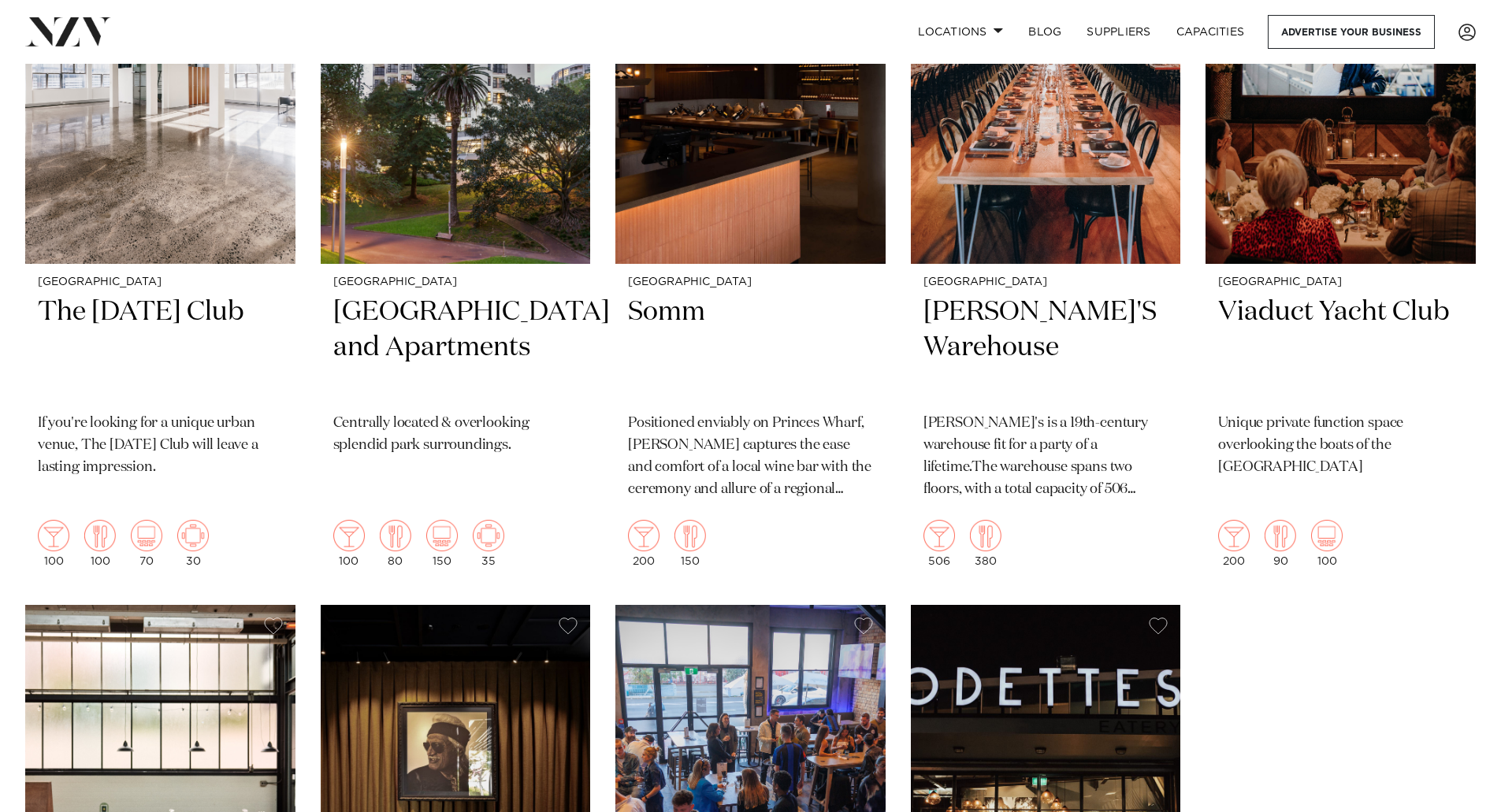
scroll to position [5319, 0]
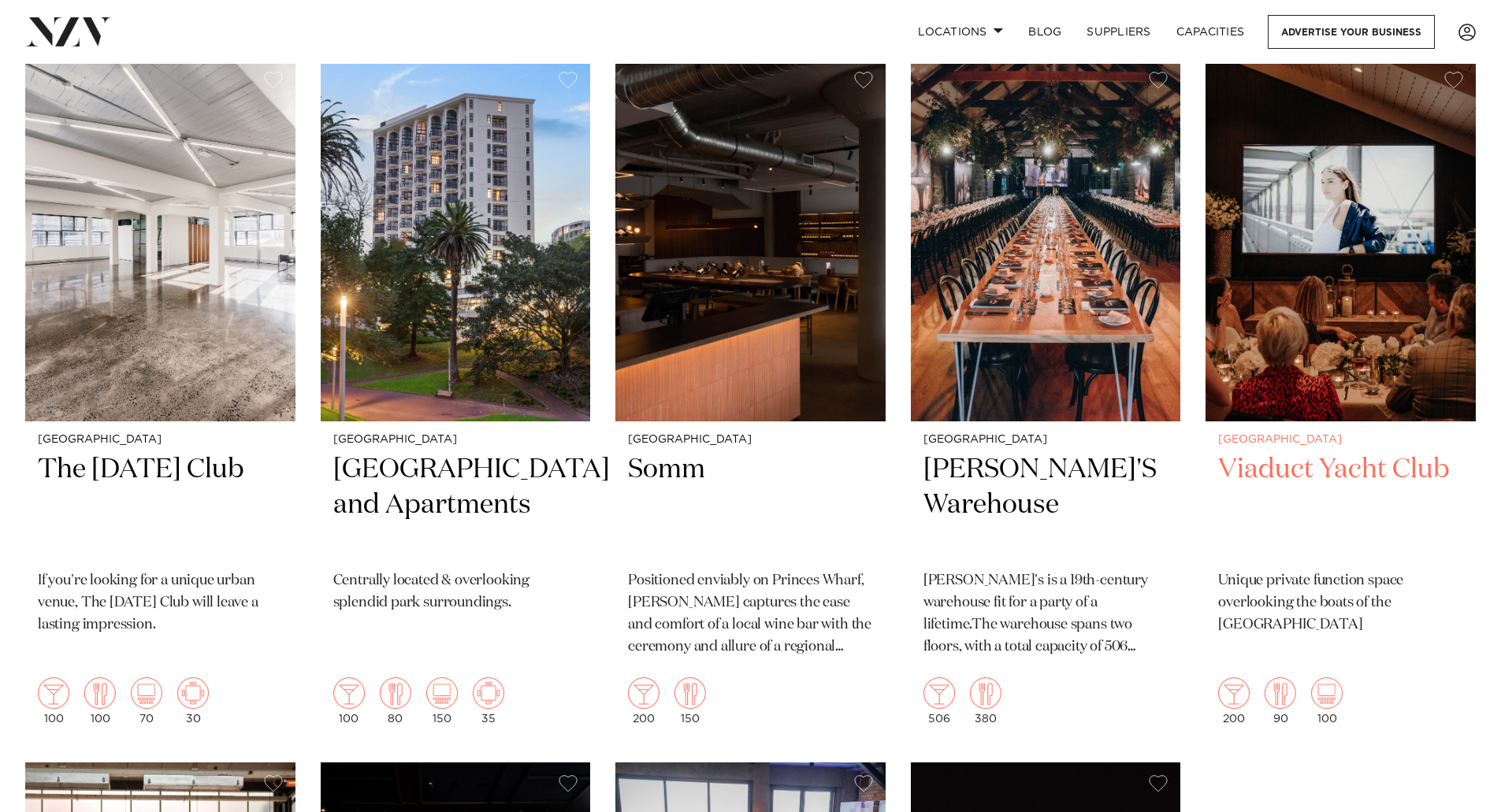
click at [1284, 452] on h2 "Viaduct Yacht Club" at bounding box center [1340, 505] width 245 height 107
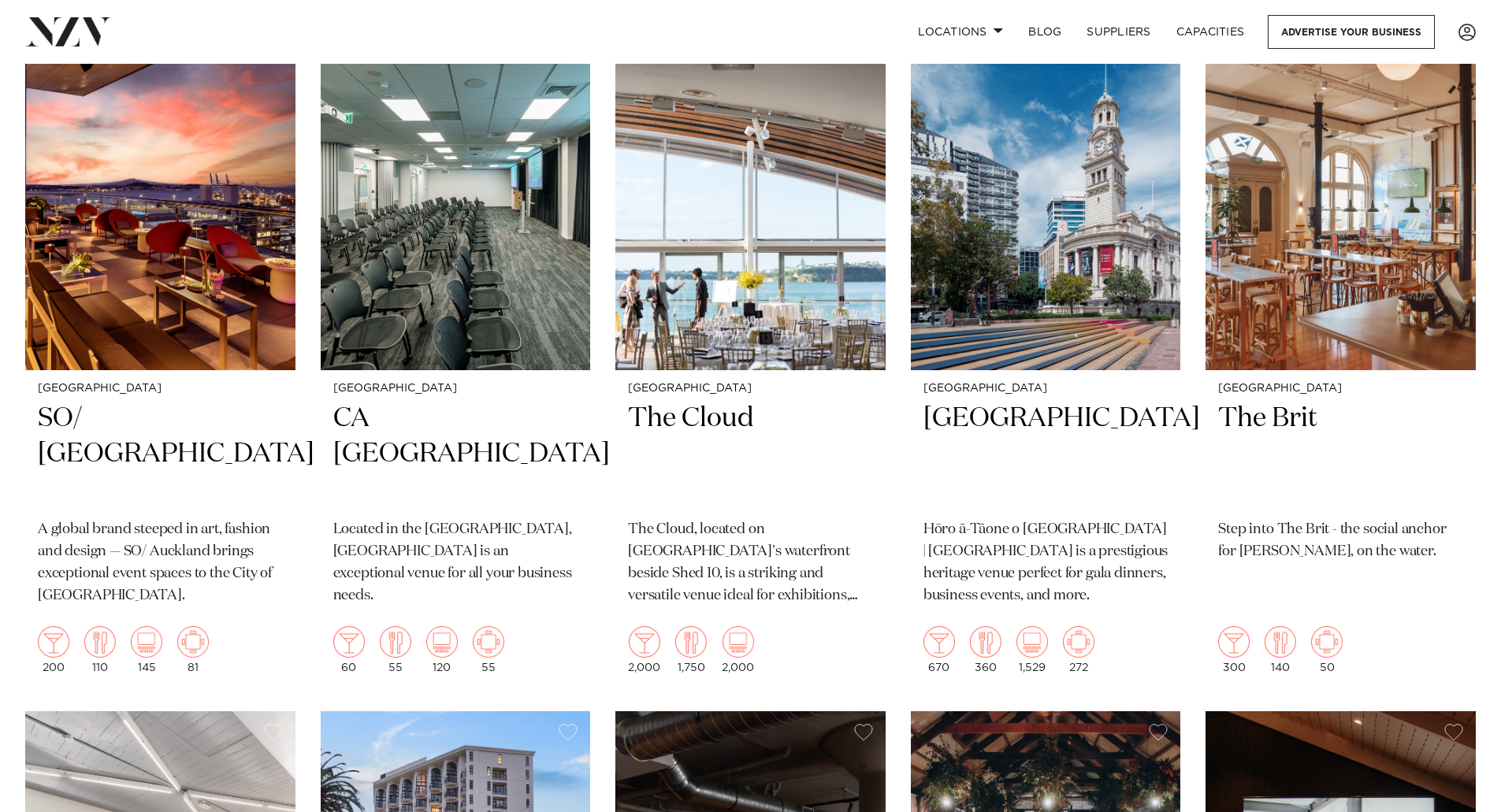
scroll to position [4589, 0]
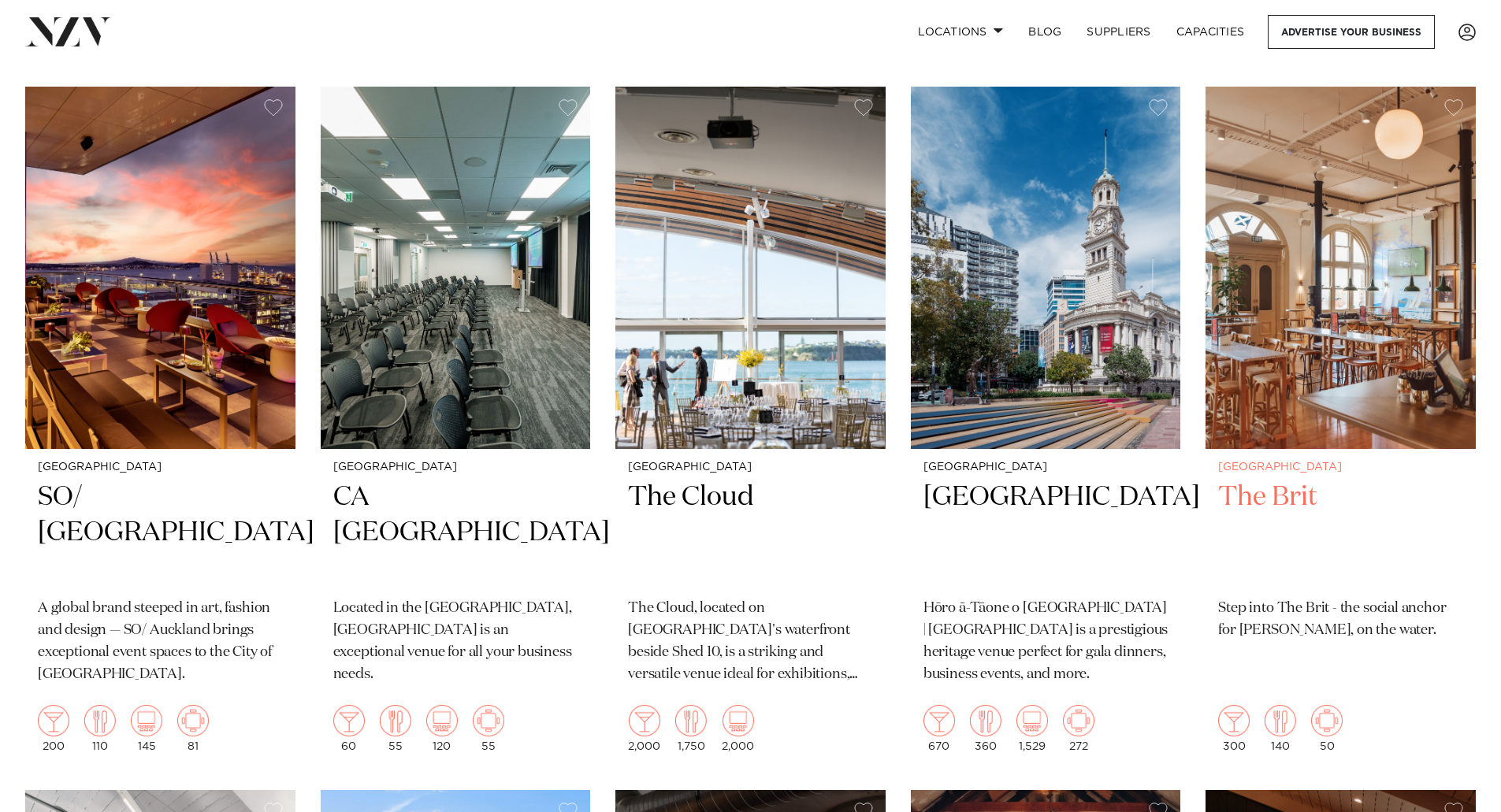
click at [1271, 598] on p "Step into The Brit - the social anchor for Britomart, on the water." at bounding box center [1340, 620] width 245 height 44
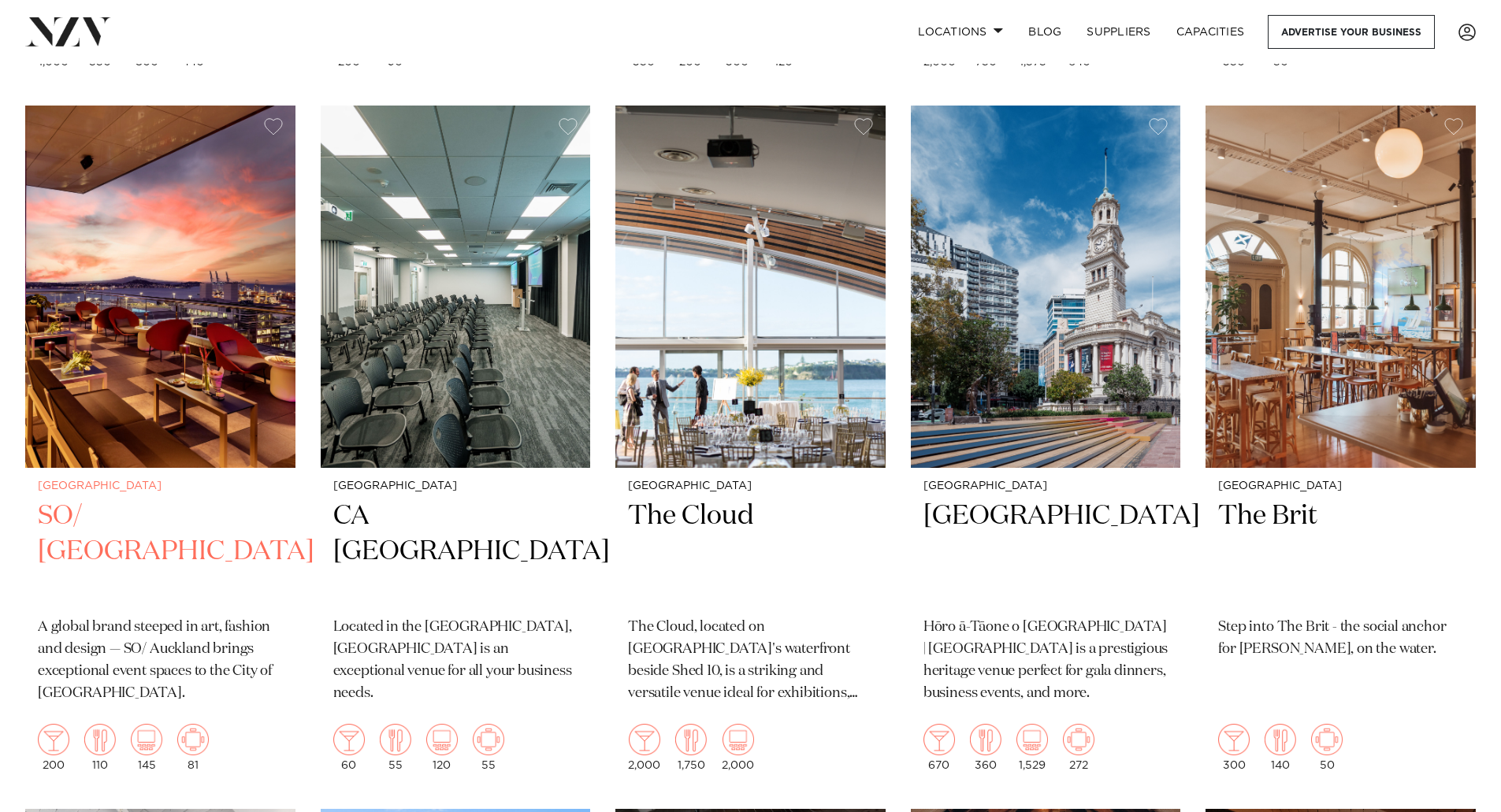
click at [110, 498] on h2 "SO/ Auckland" at bounding box center [159, 551] width 245 height 107
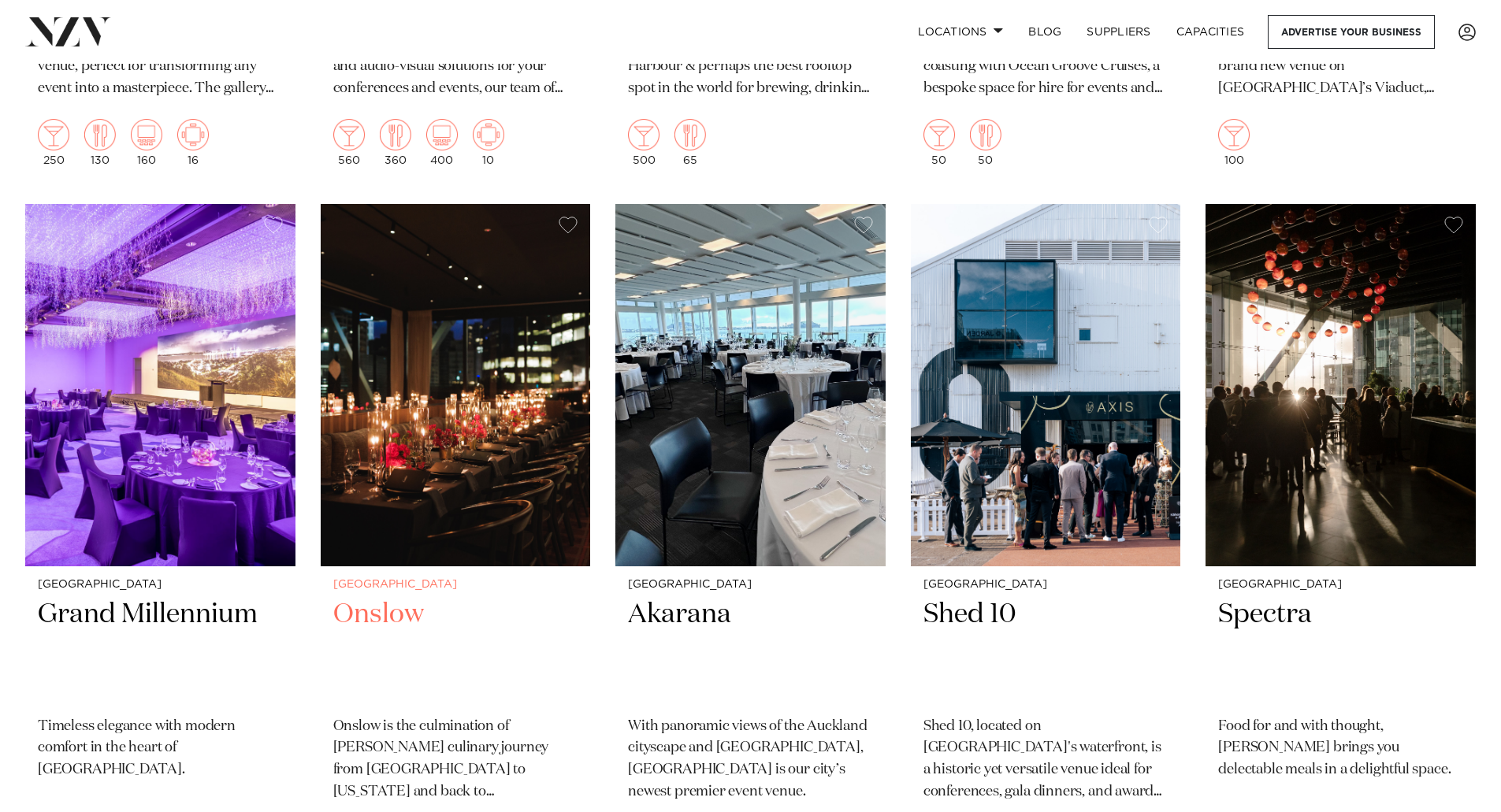
scroll to position [3842, 0]
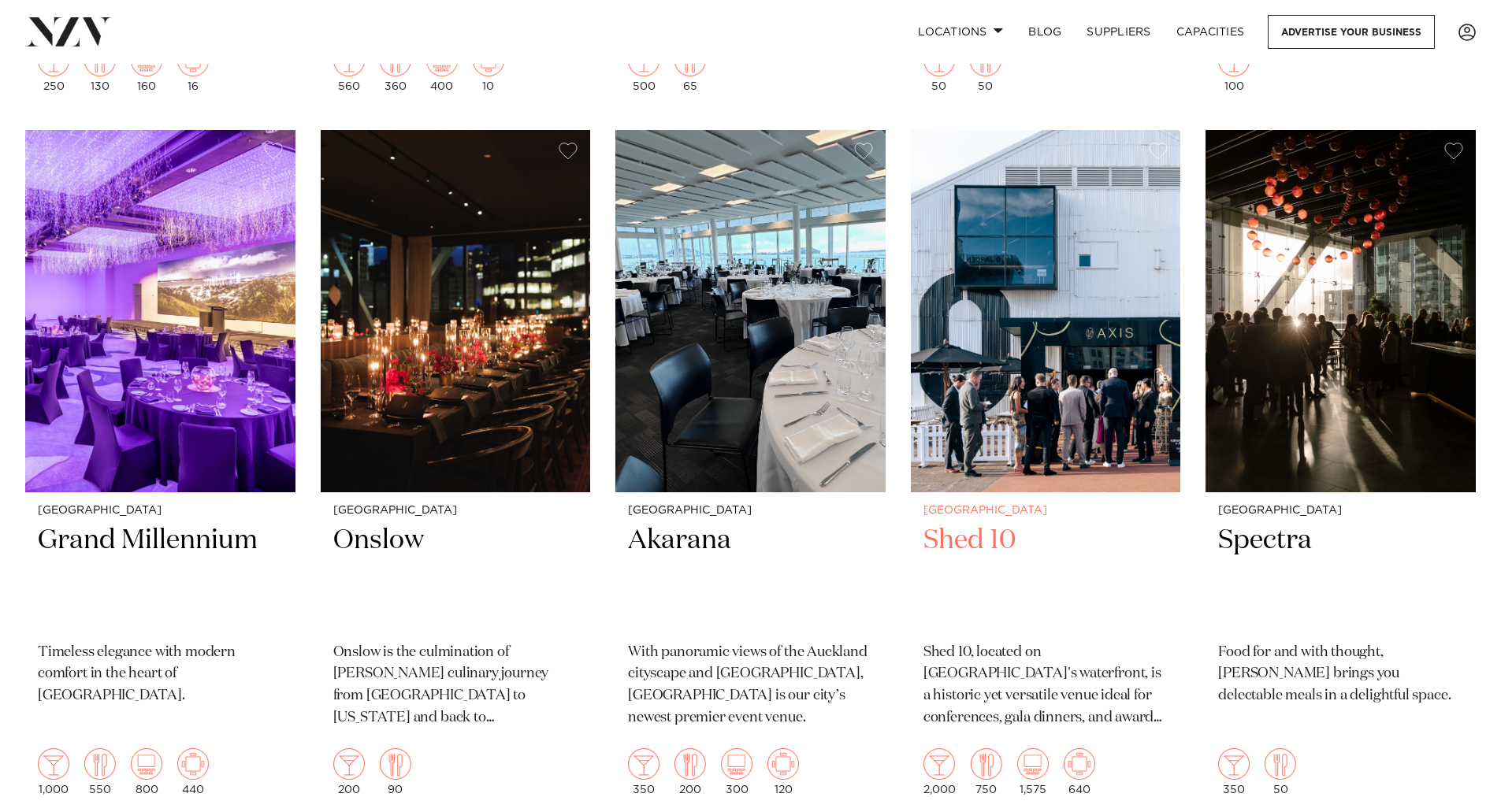
click at [980, 523] on h2 "Shed 10" at bounding box center [1045, 576] width 245 height 107
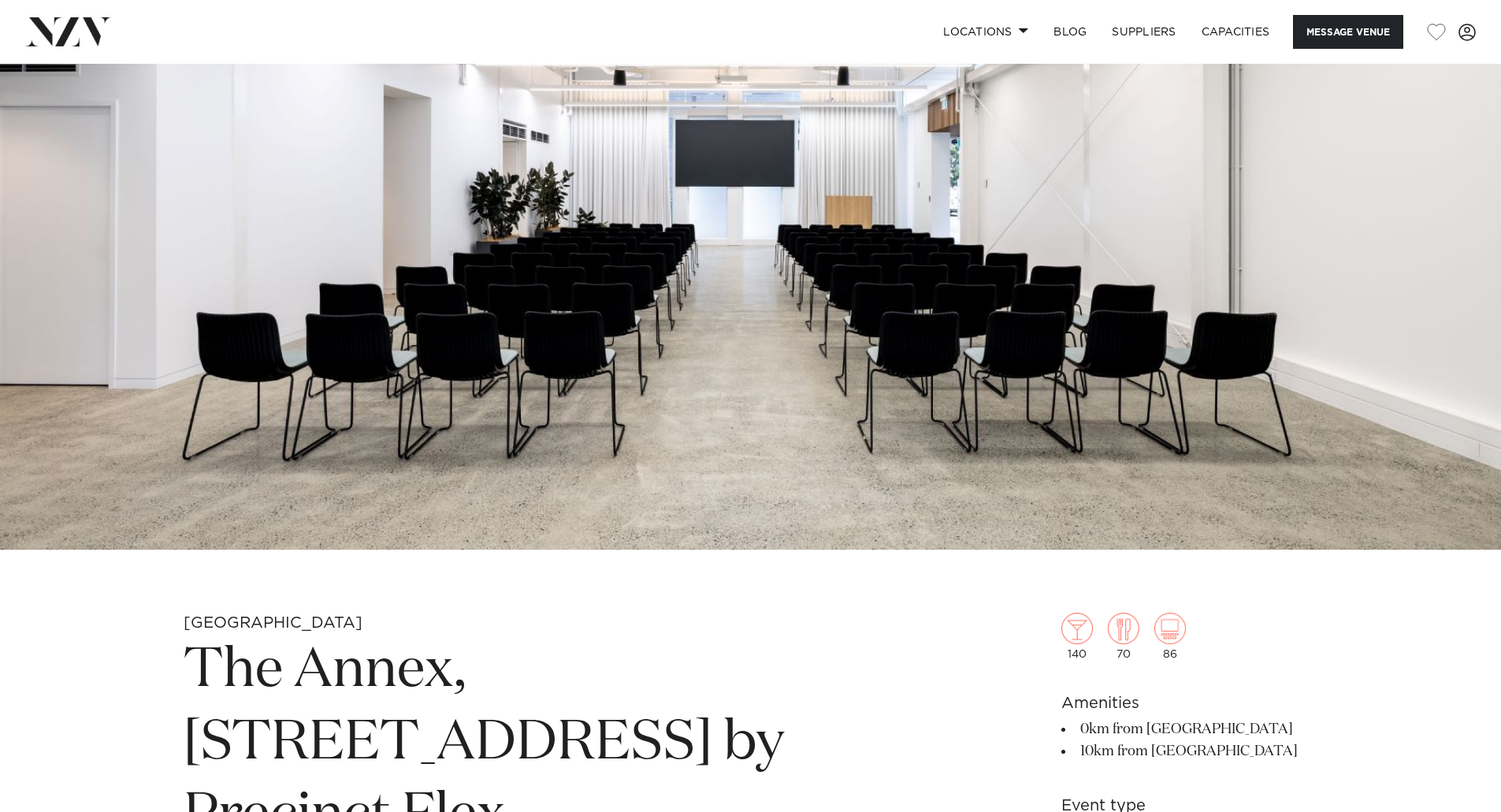
scroll to position [394, 0]
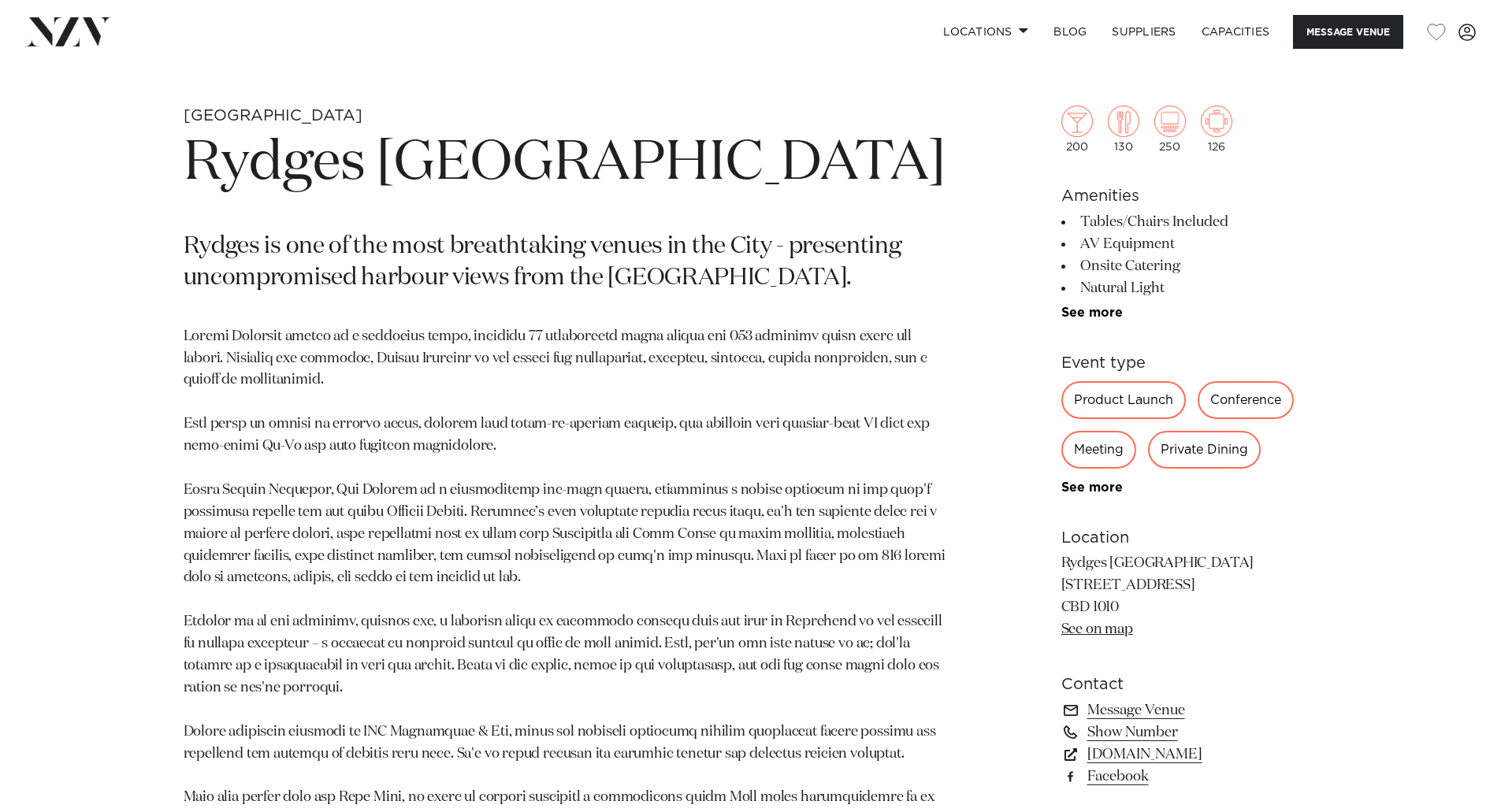
scroll to position [630, 0]
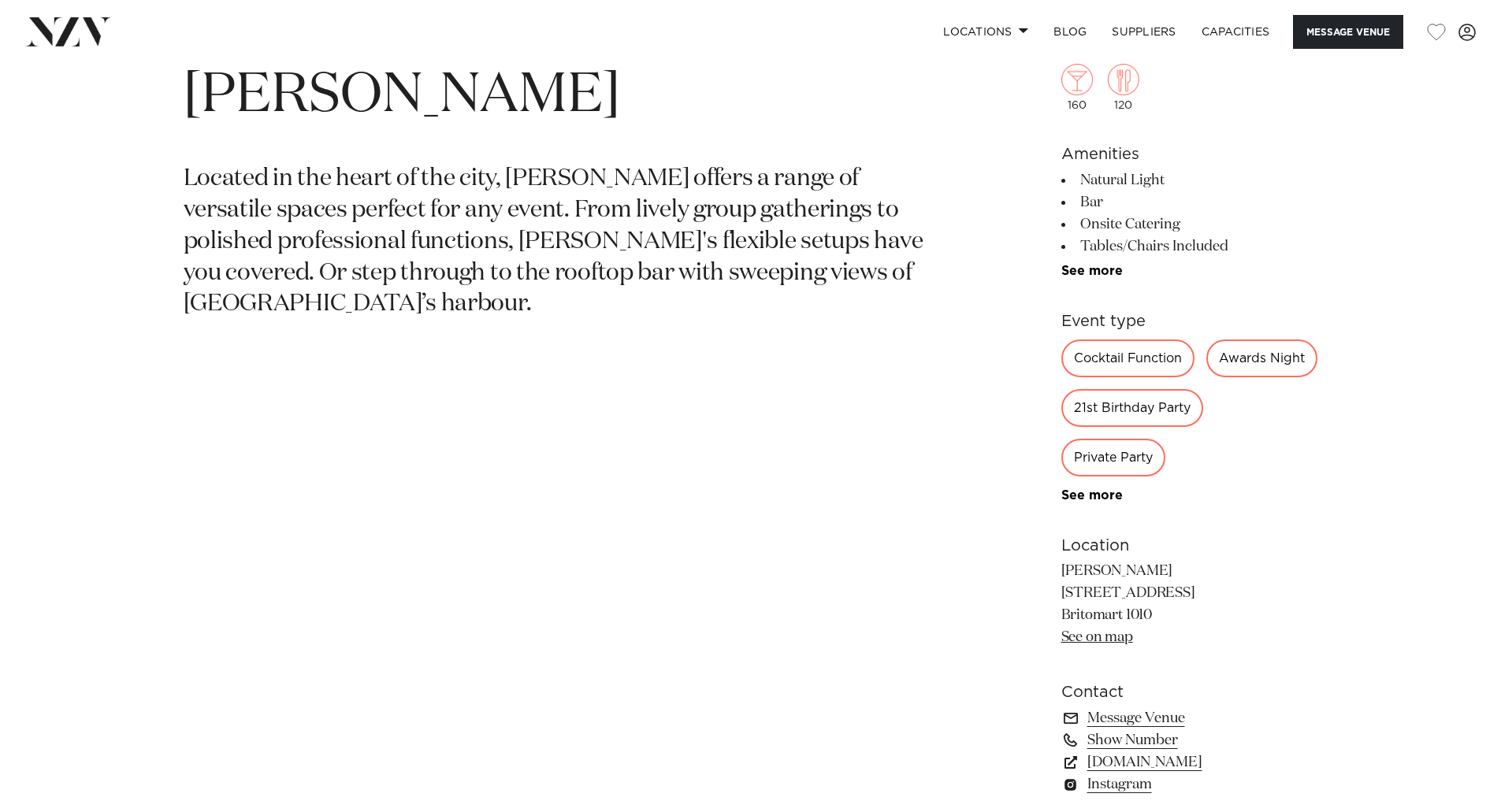
scroll to position [944, 0]
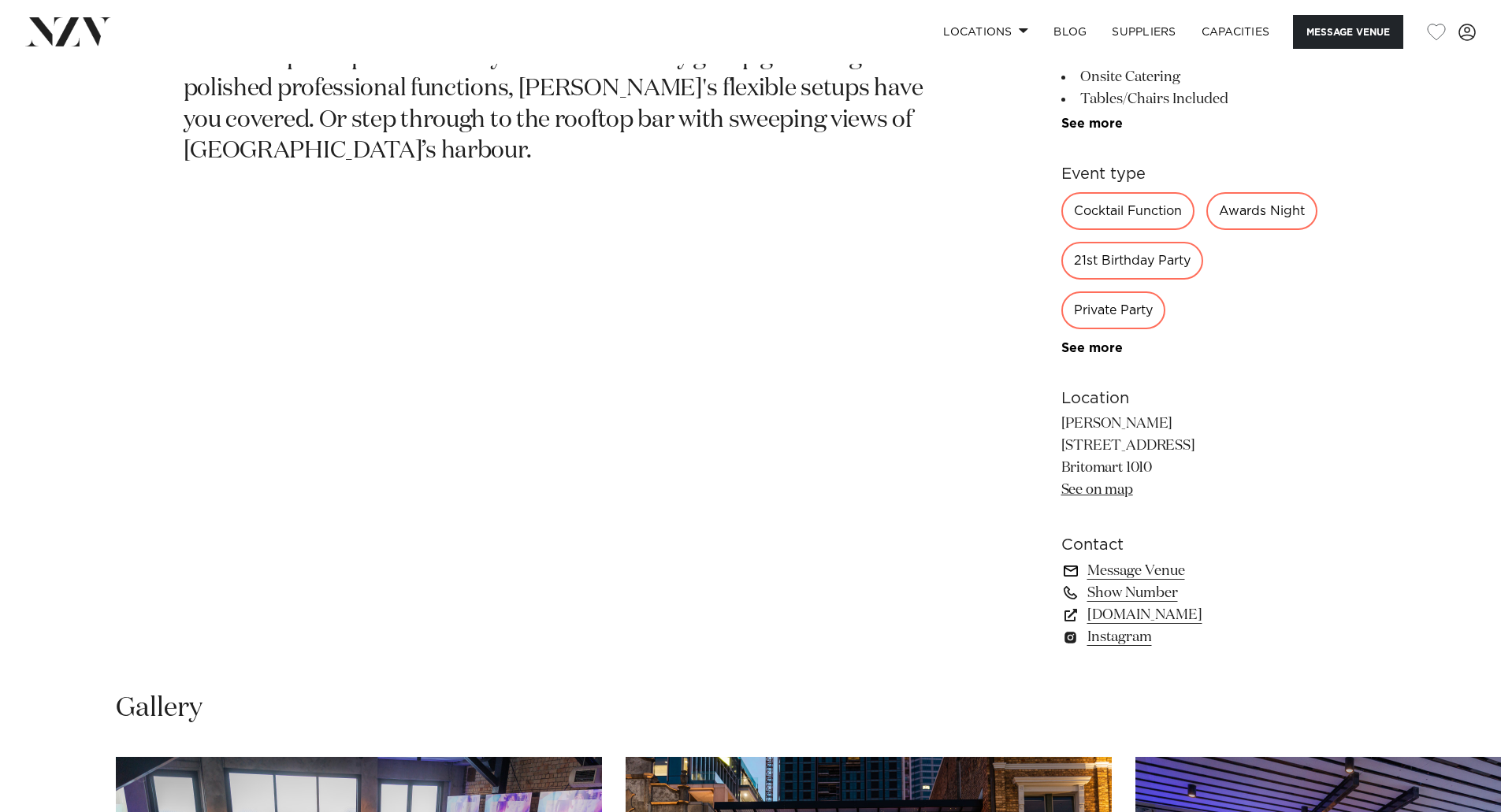
click at [1128, 582] on link "Message Venue" at bounding box center [1189, 570] width 256 height 22
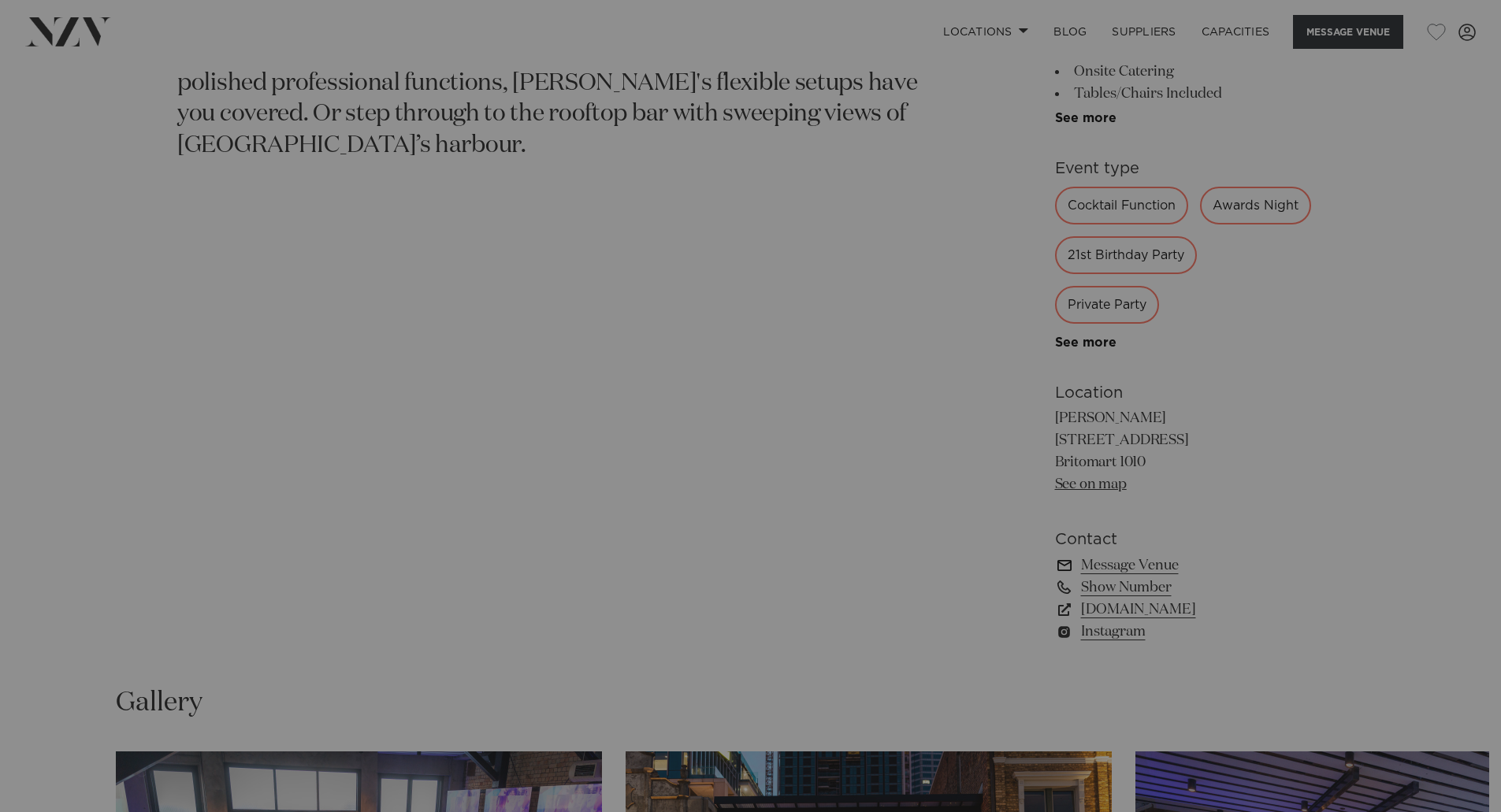
scroll to position [950, 0]
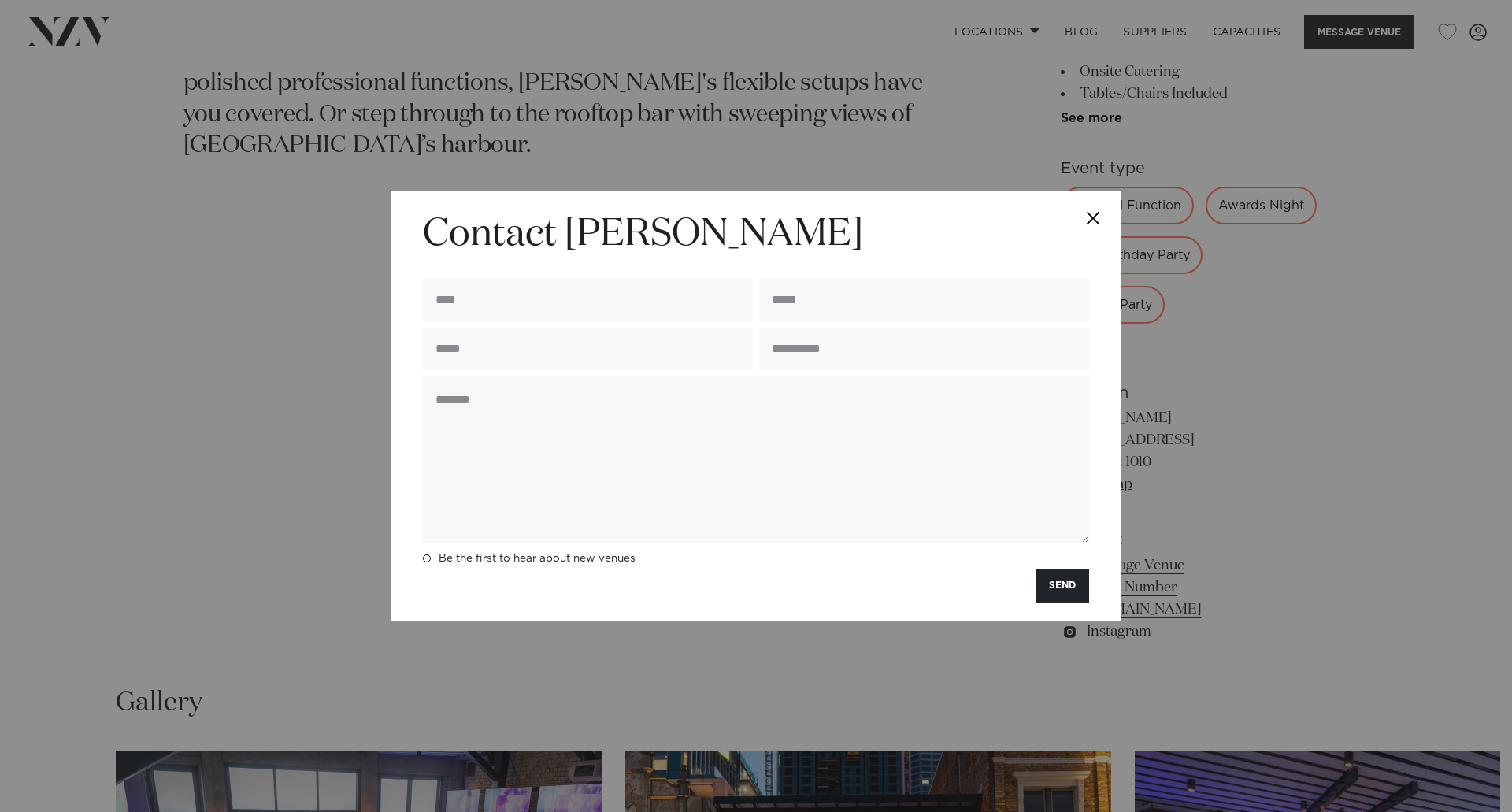
click at [1092, 217] on button "Close" at bounding box center [1092, 218] width 55 height 55
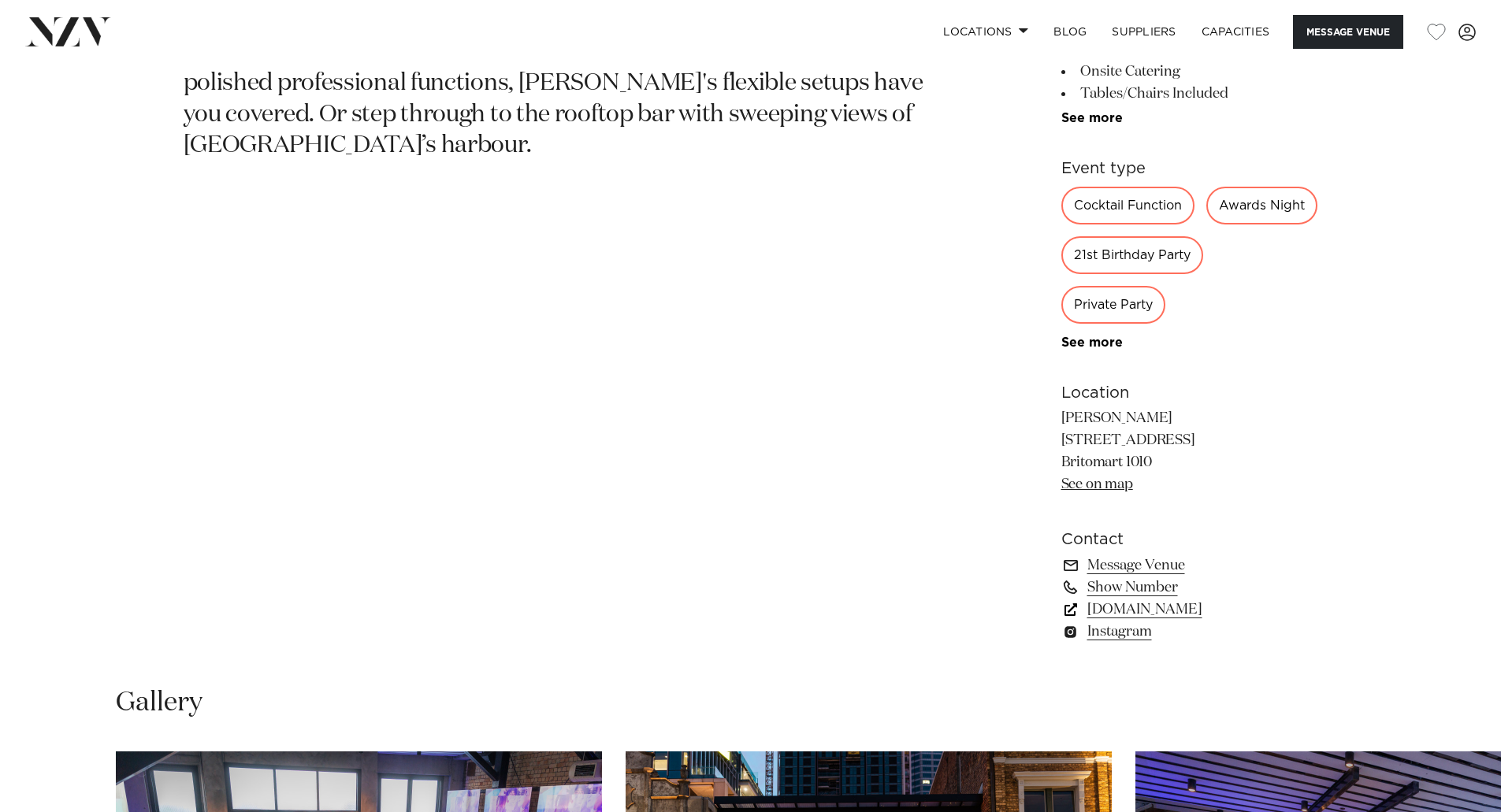
click at [1101, 620] on link "www.tylerst.co.nz" at bounding box center [1189, 609] width 256 height 22
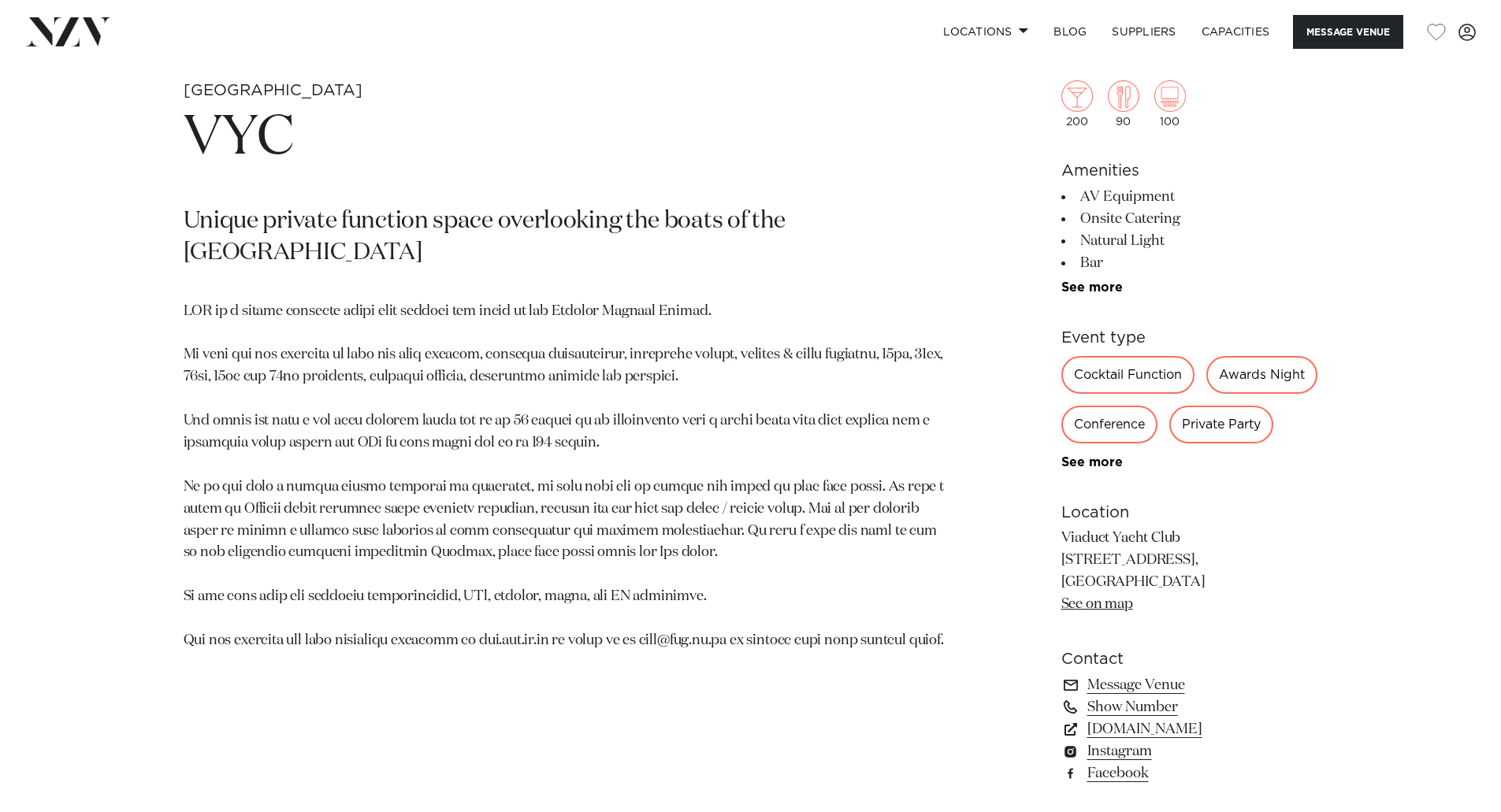
scroll to position [866, 0]
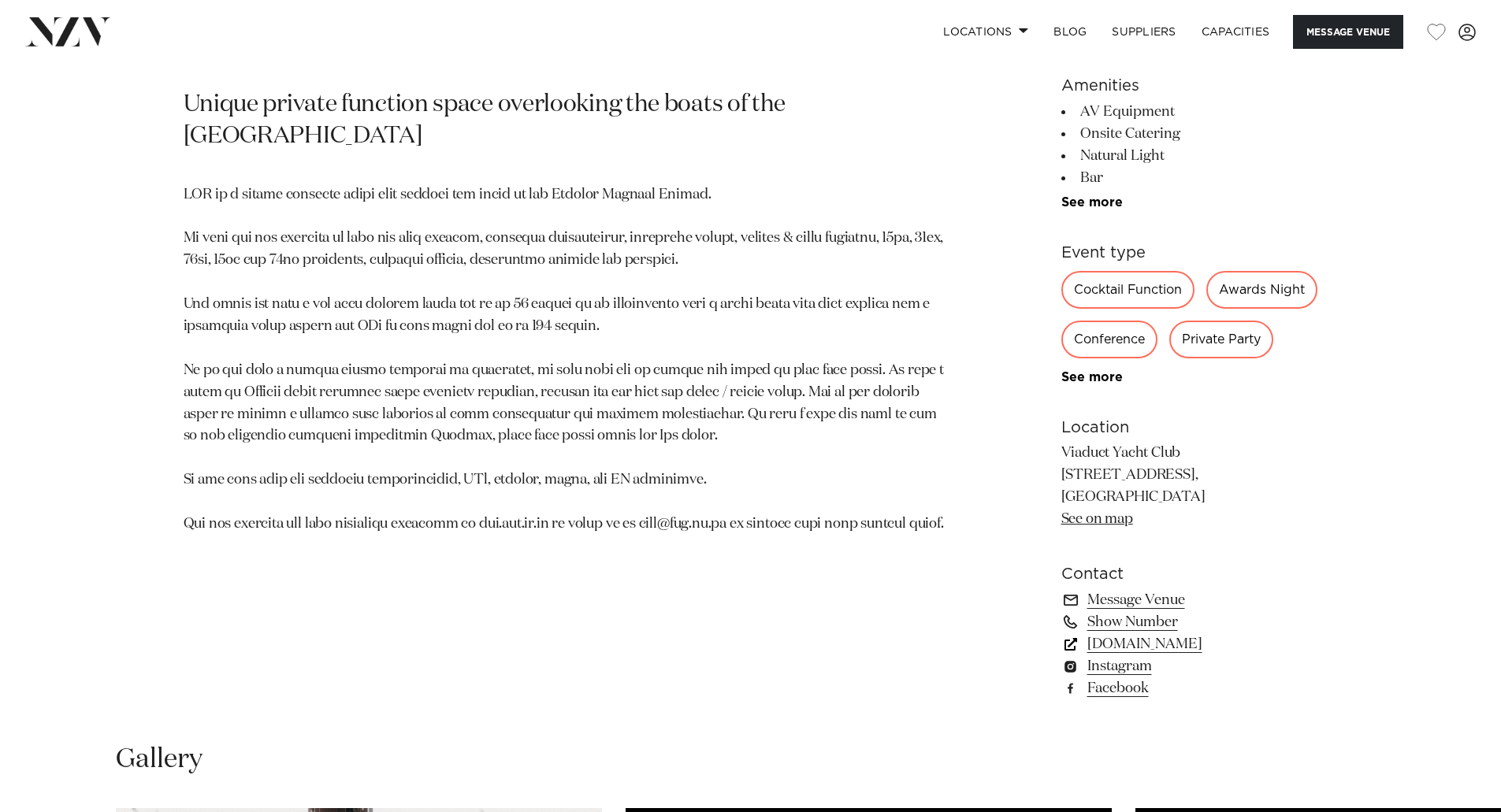
click at [1119, 655] on link "www.vyc.co.nz" at bounding box center [1189, 644] width 256 height 22
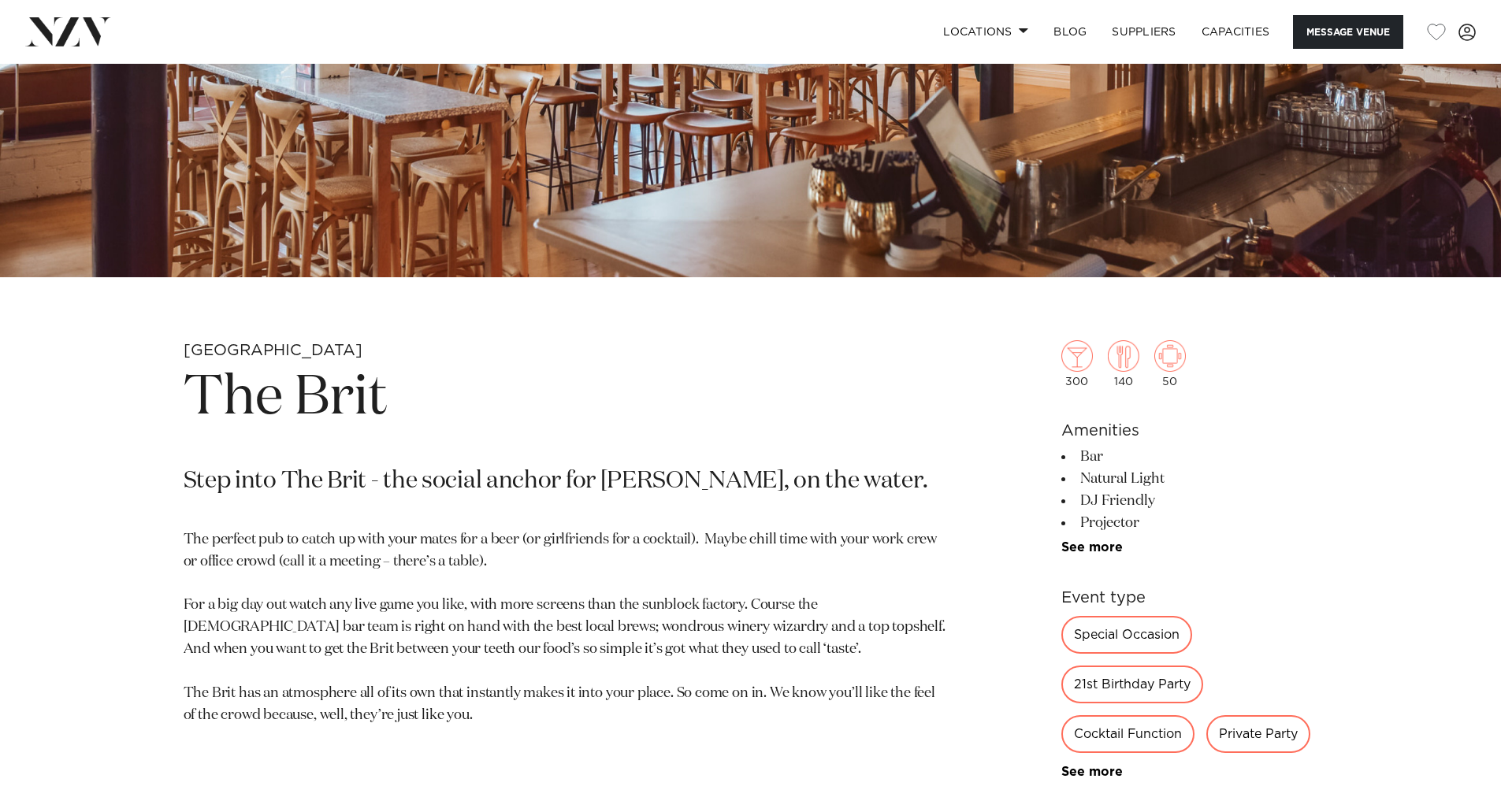
scroll to position [551, 0]
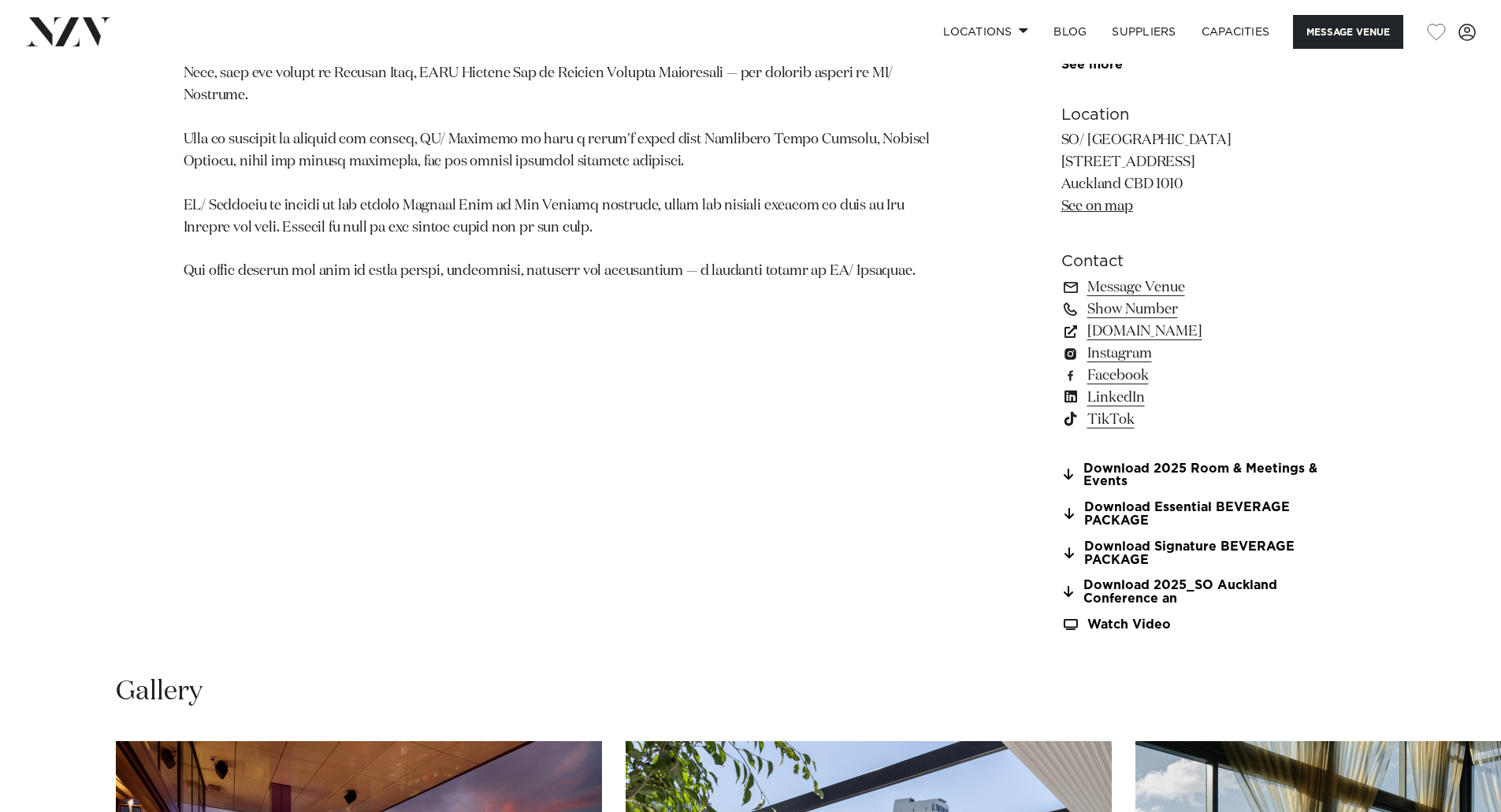
scroll to position [1259, 0]
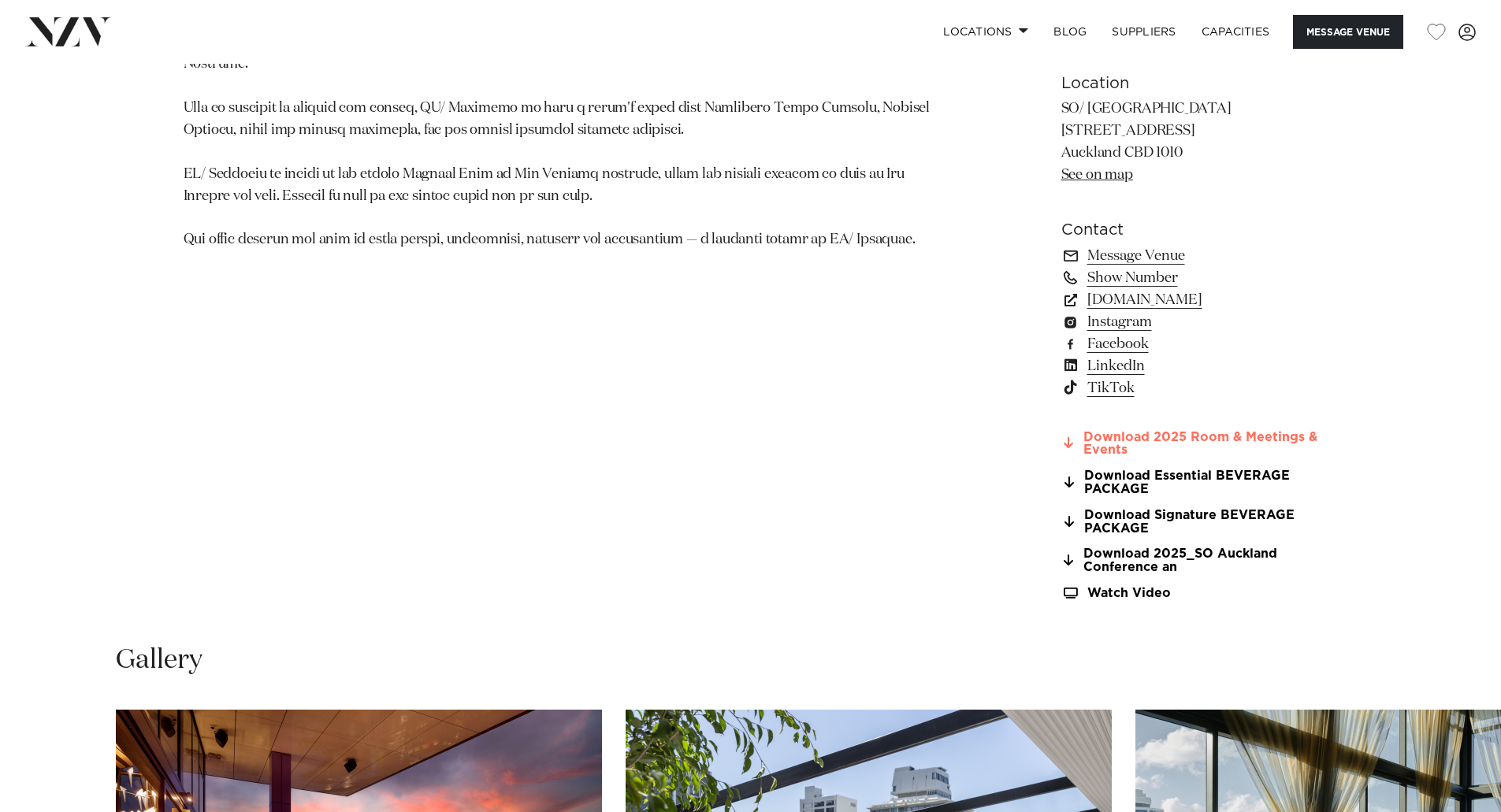
click at [1111, 442] on link "Download 2025 Room & Meetings & Events" at bounding box center [1189, 444] width 256 height 27
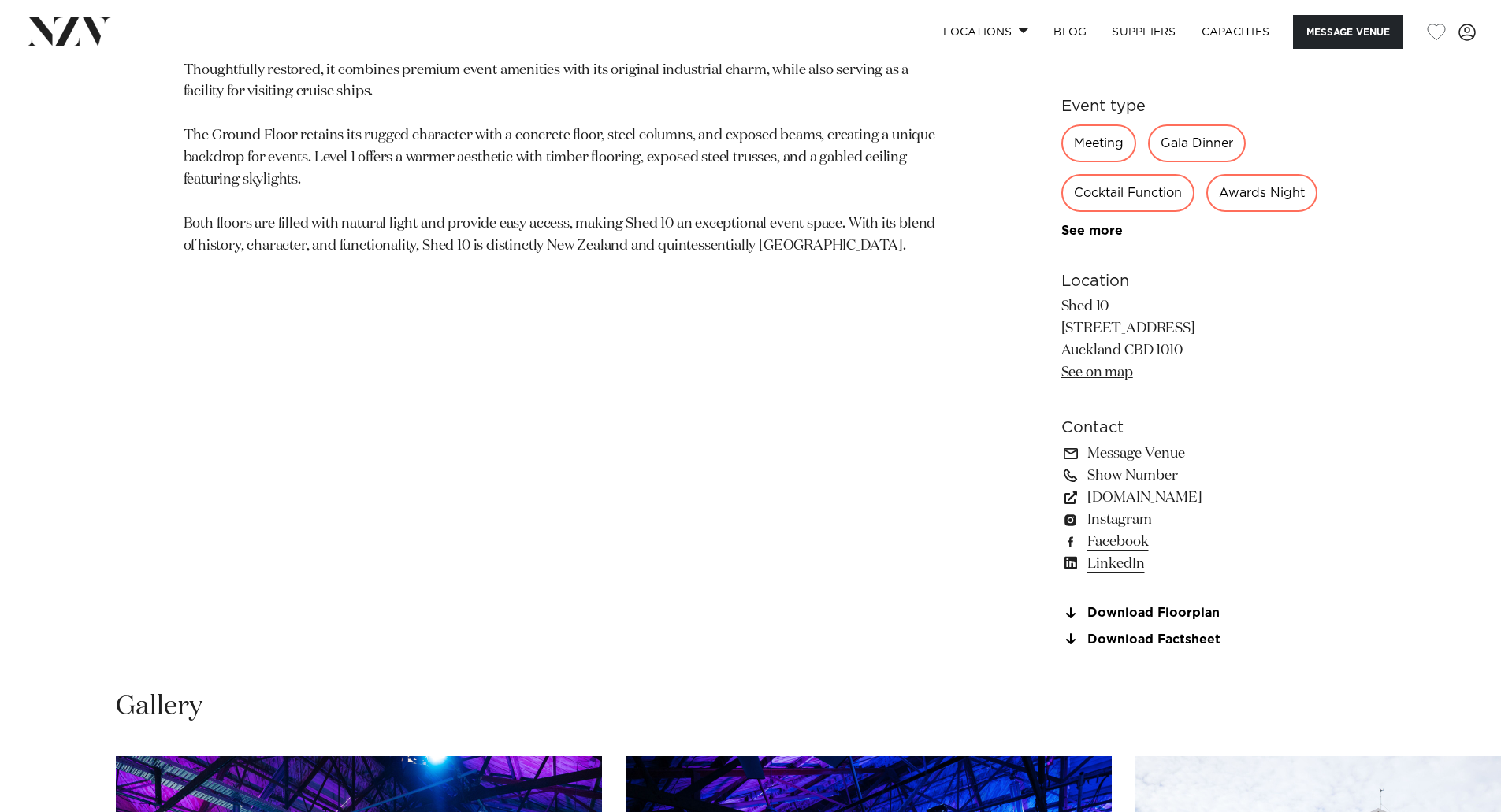
scroll to position [1023, 0]
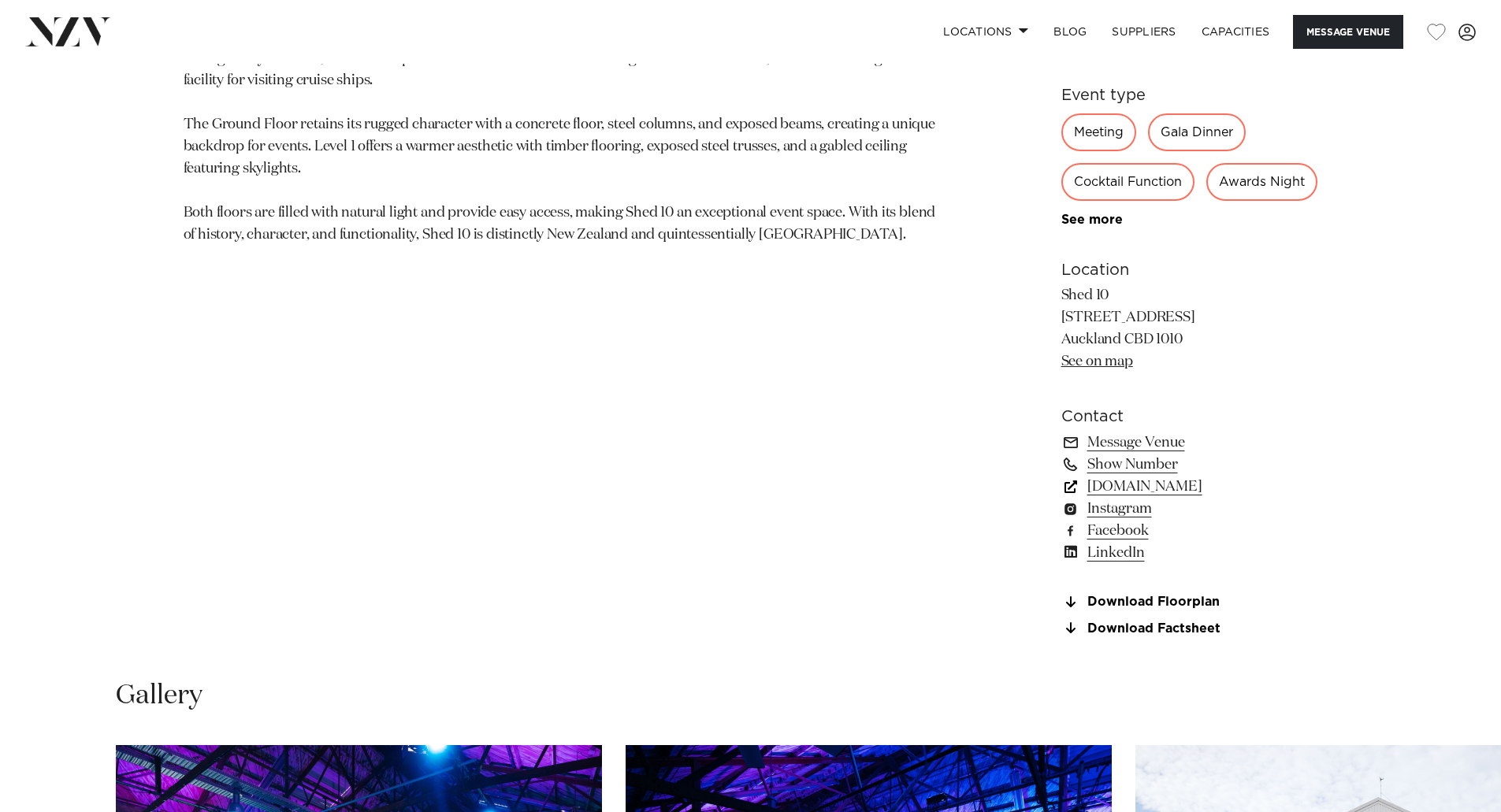
click at [1167, 497] on link "[DOMAIN_NAME]" at bounding box center [1189, 486] width 256 height 22
